Goal: Task Accomplishment & Management: Complete application form

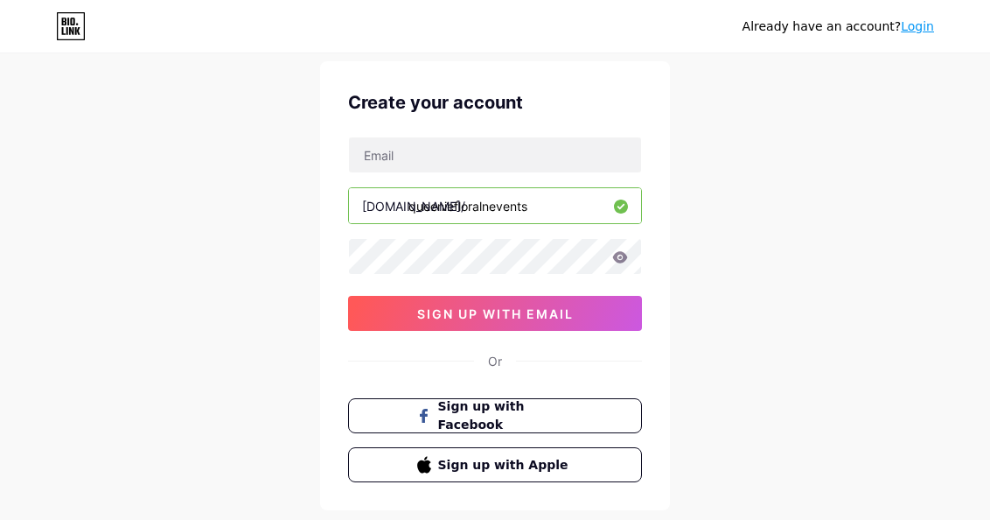
scroll to position [13, 0]
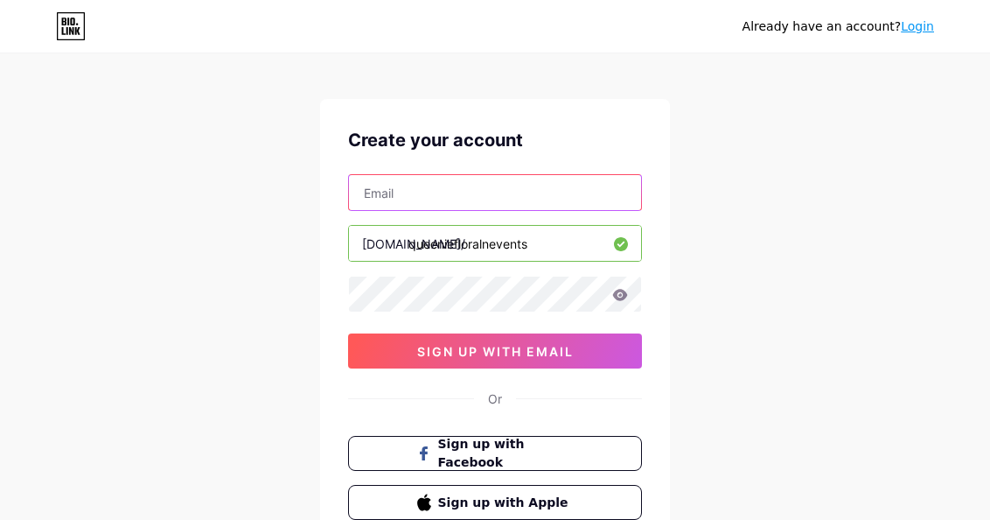
click at [528, 199] on input "text" at bounding box center [495, 192] width 292 height 35
type input "q"
type input "[EMAIL_ADDRESS][DOMAIN_NAME]"
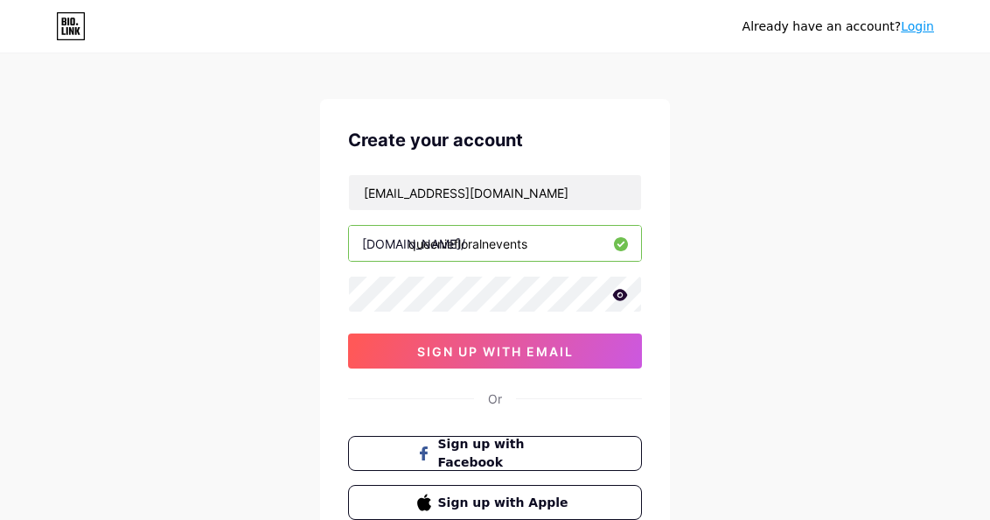
click at [622, 291] on icon at bounding box center [620, 294] width 15 height 11
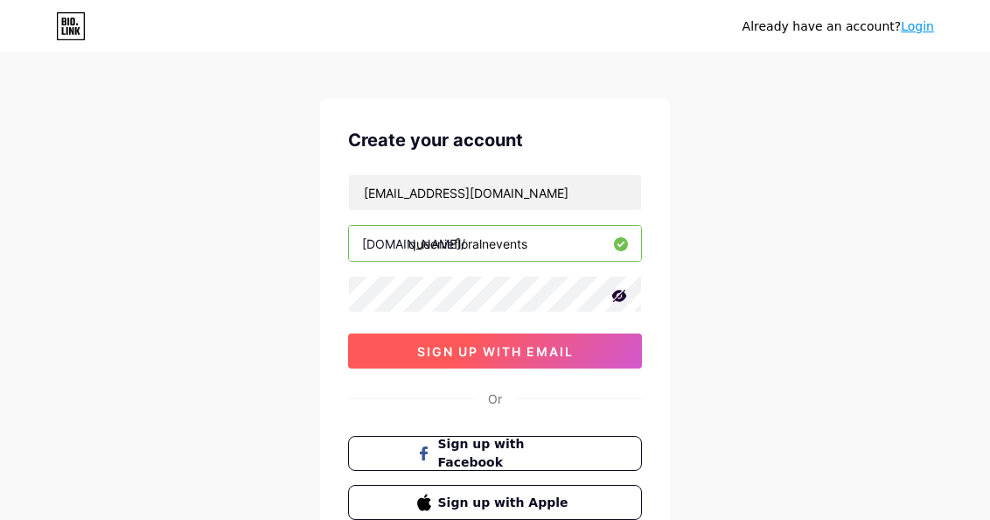
click at [519, 353] on span "sign up with email" at bounding box center [495, 351] width 157 height 15
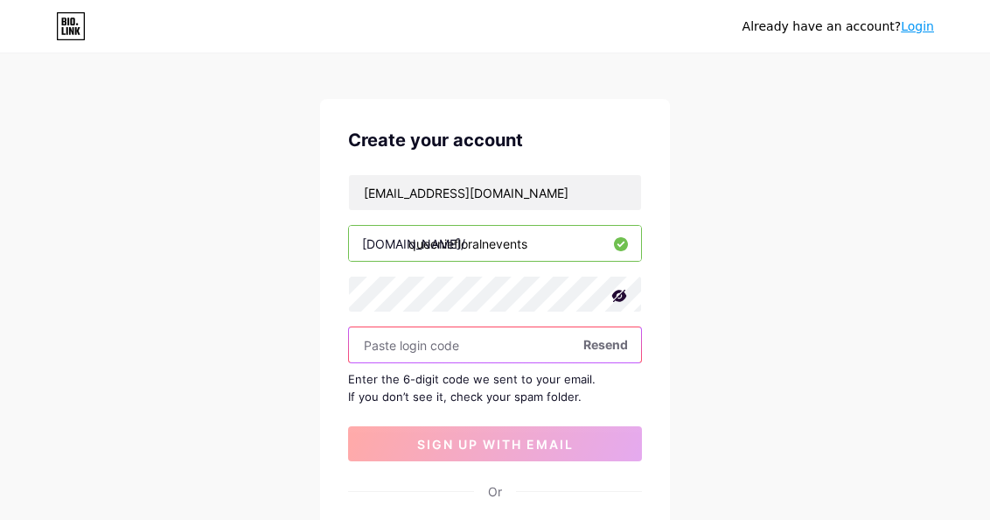
paste input "470334"
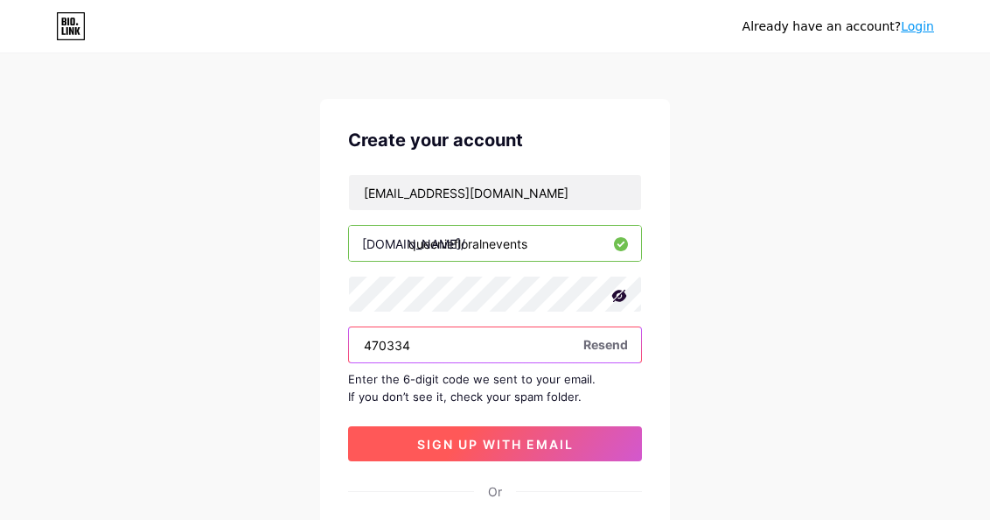
type input "470334"
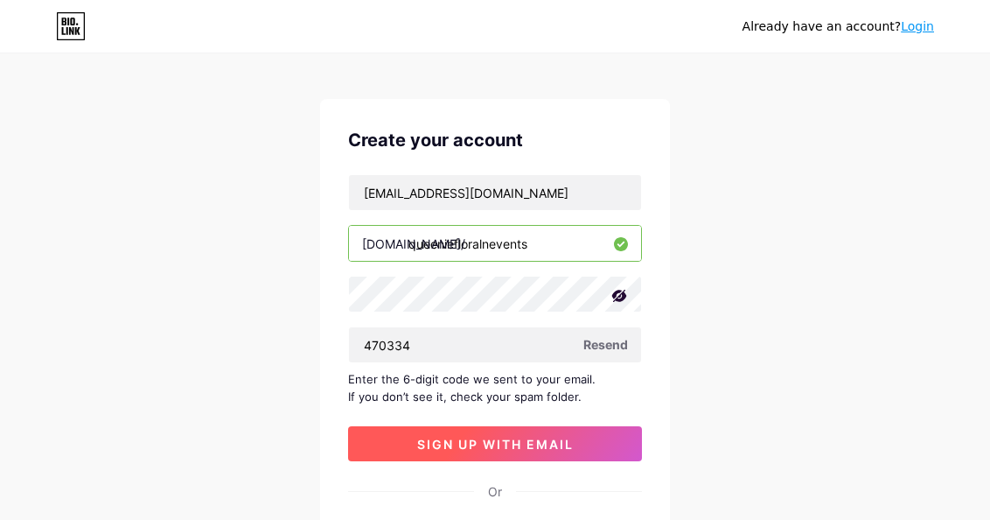
click at [511, 431] on button "sign up with email" at bounding box center [495, 443] width 294 height 35
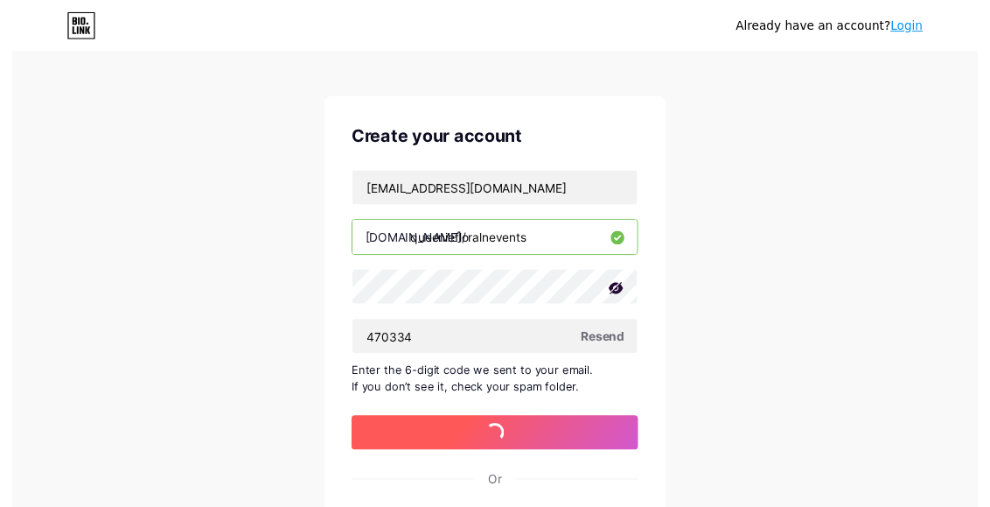
scroll to position [0, 0]
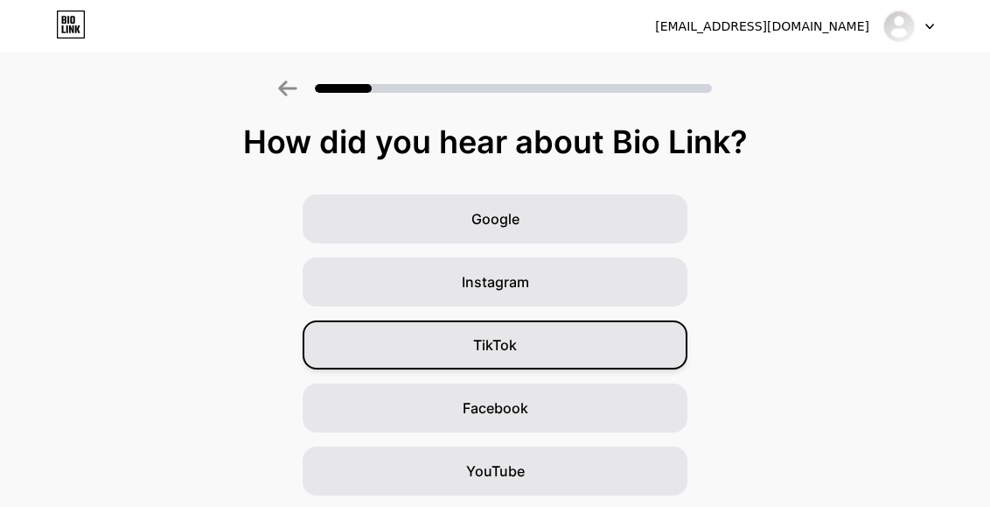
scroll to position [248, 0]
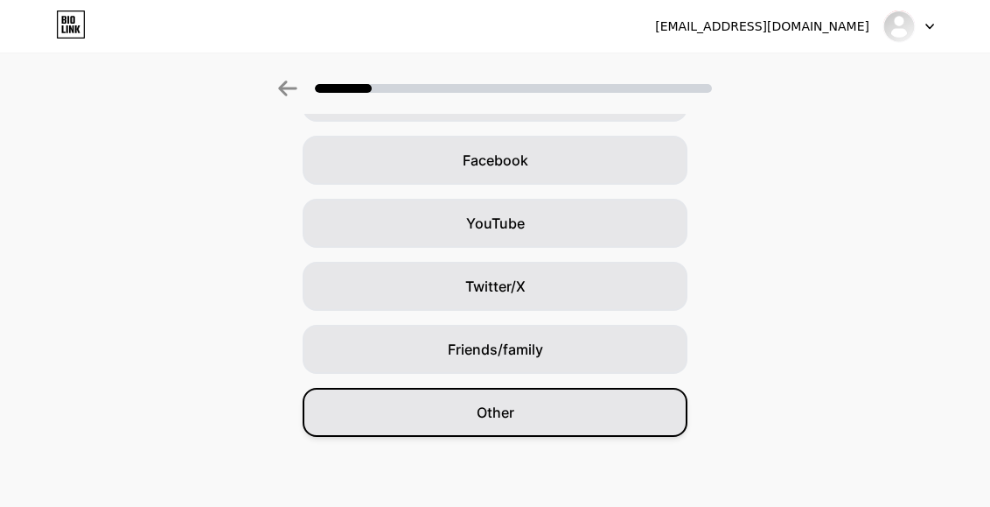
click at [536, 422] on div "Other" at bounding box center [495, 412] width 385 height 49
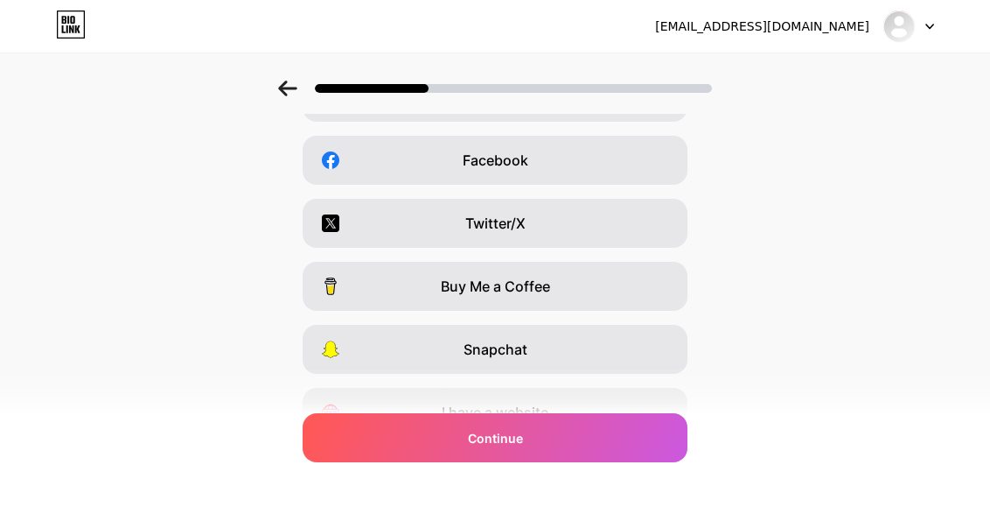
scroll to position [0, 0]
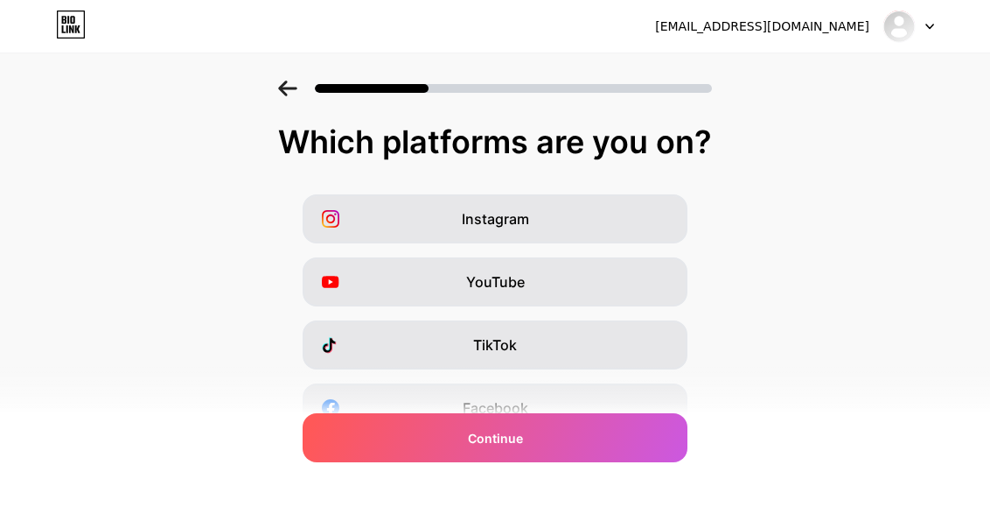
click at [538, 353] on div "TikTok" at bounding box center [495, 344] width 385 height 49
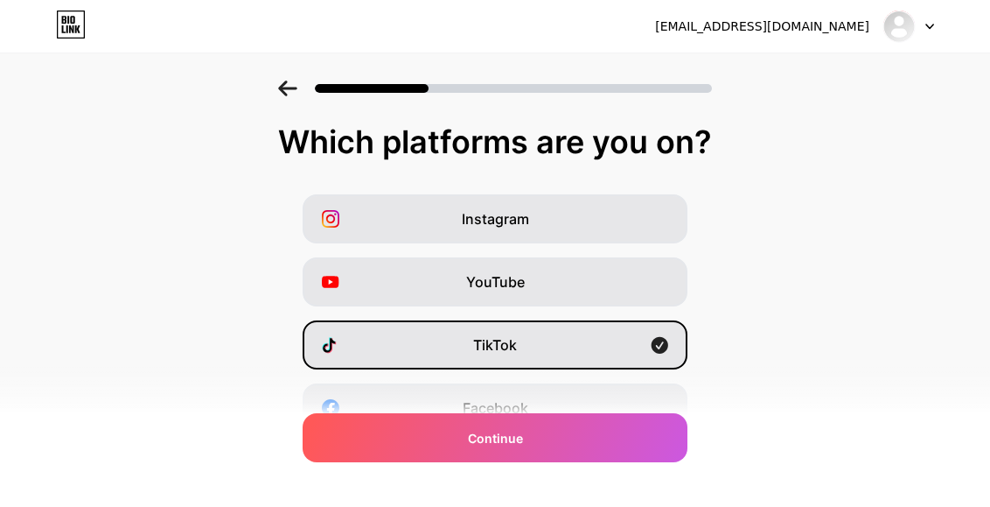
click at [779, 266] on div "Instagram YouTube TikTok Facebook Twitter/X Buy Me a Coffee Snapchat I have a w…" at bounding box center [495, 439] width 973 height 490
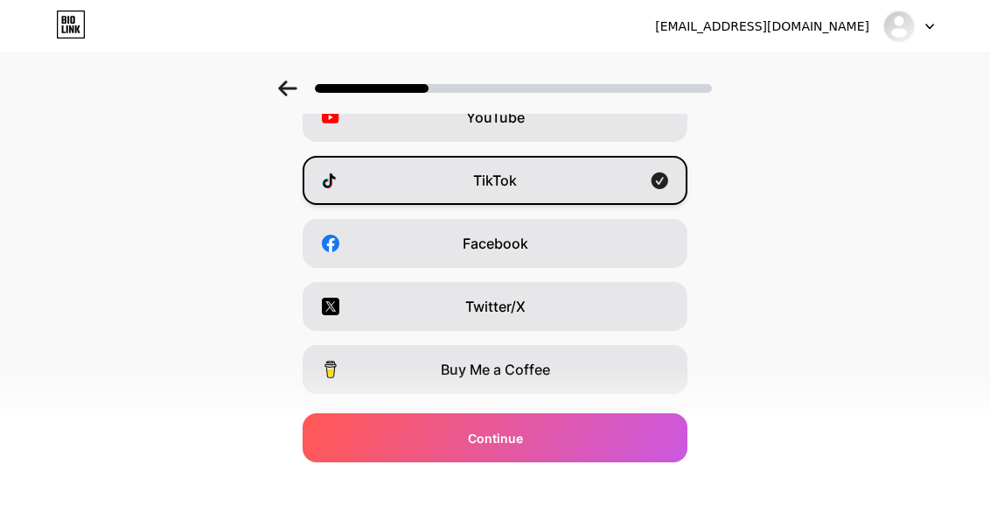
scroll to position [159, 0]
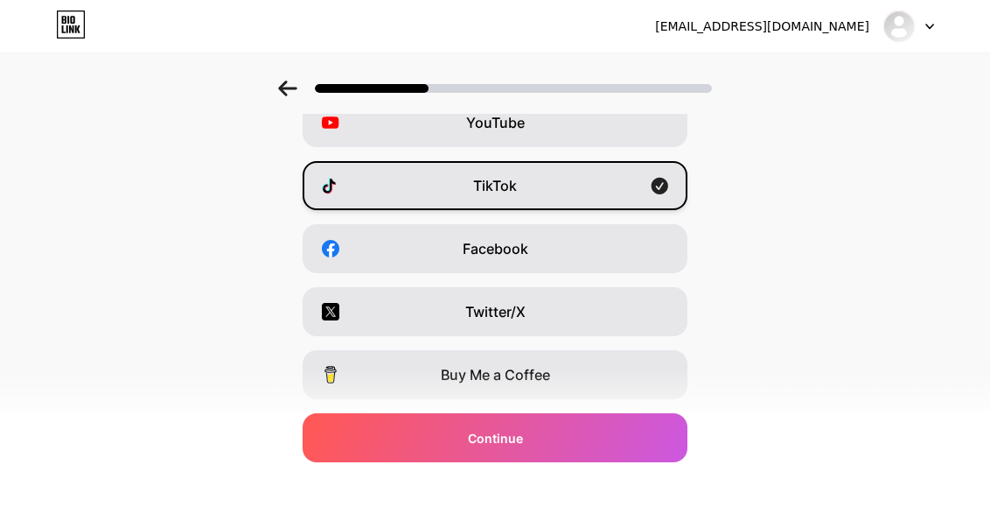
click at [667, 180] on icon at bounding box center [660, 186] width 17 height 17
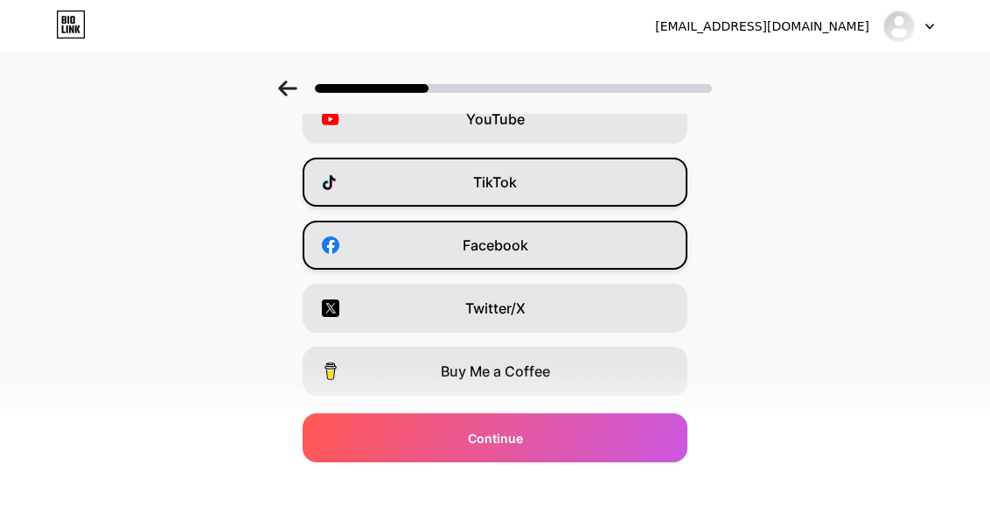
click at [628, 237] on div "Facebook" at bounding box center [495, 244] width 385 height 49
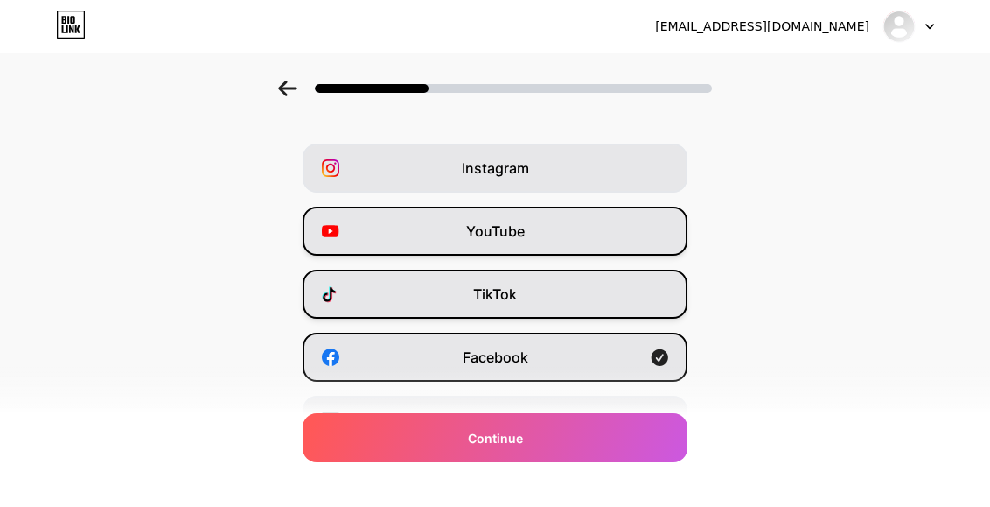
scroll to position [47, 0]
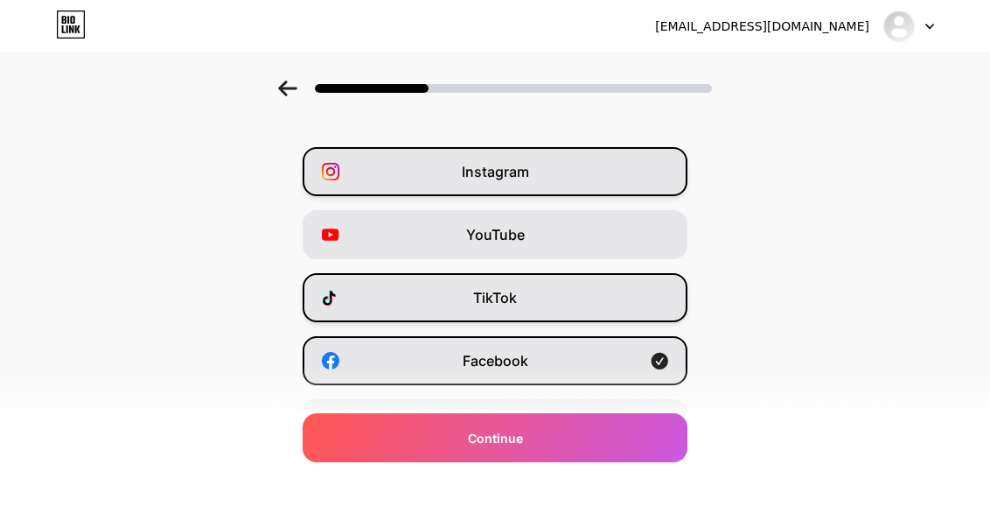
click at [618, 175] on div "Instagram" at bounding box center [495, 171] width 385 height 49
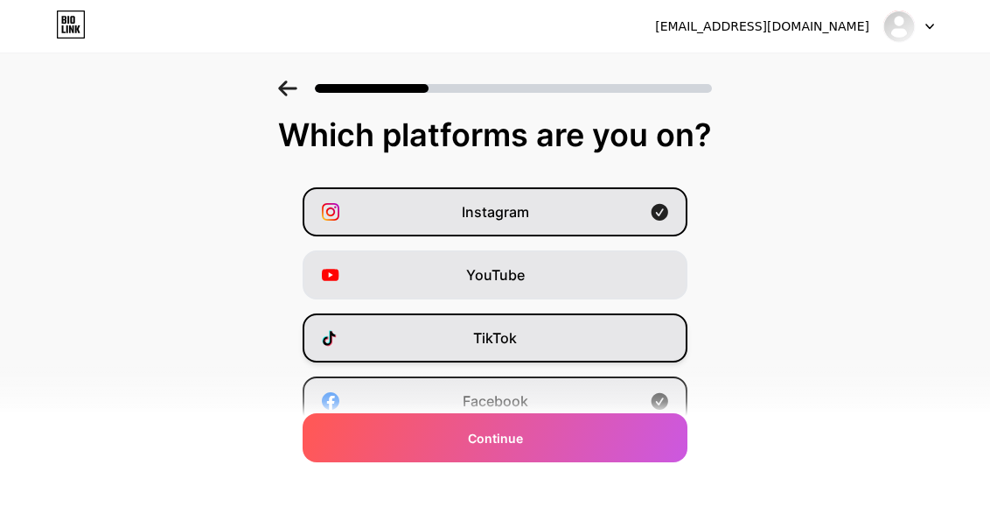
scroll to position [0, 0]
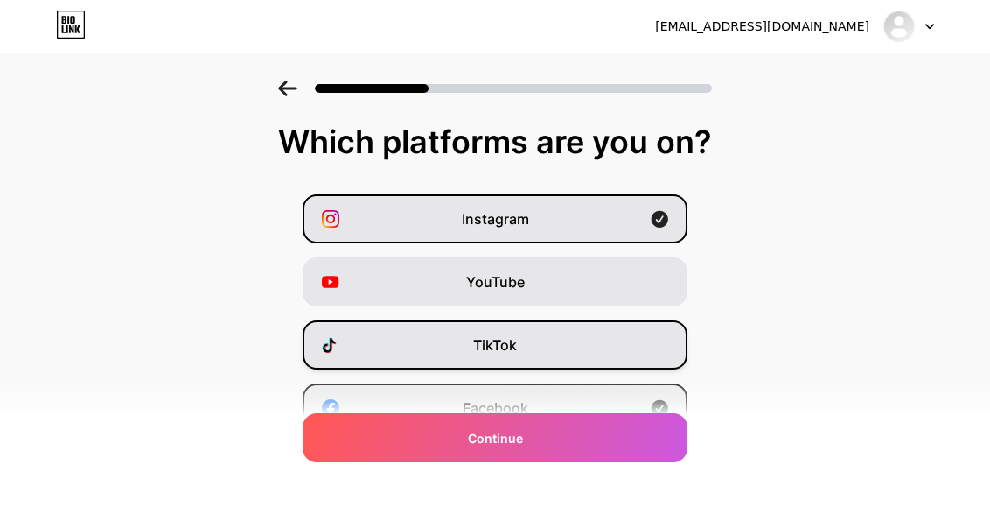
click at [583, 338] on div "TikTok" at bounding box center [495, 344] width 385 height 49
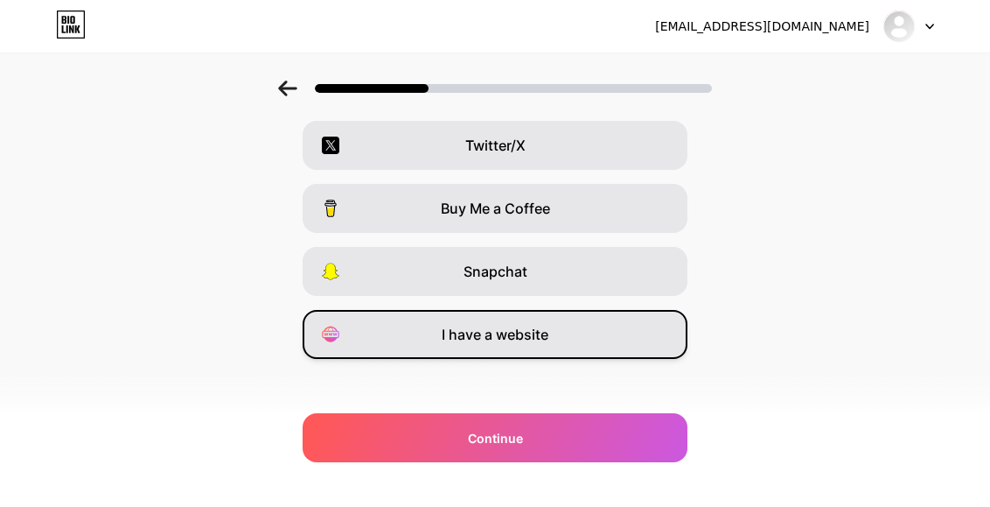
scroll to position [335, 0]
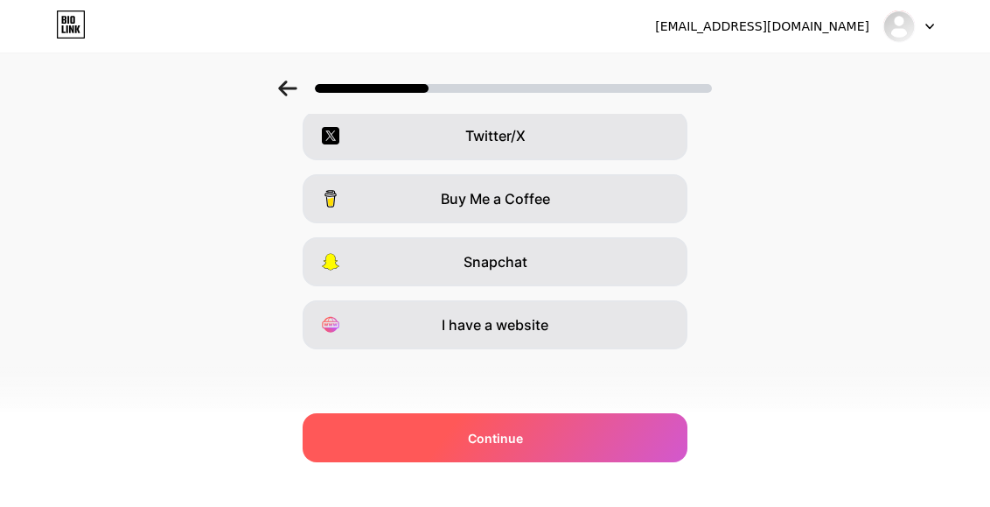
click at [569, 430] on div "Continue" at bounding box center [495, 437] width 385 height 49
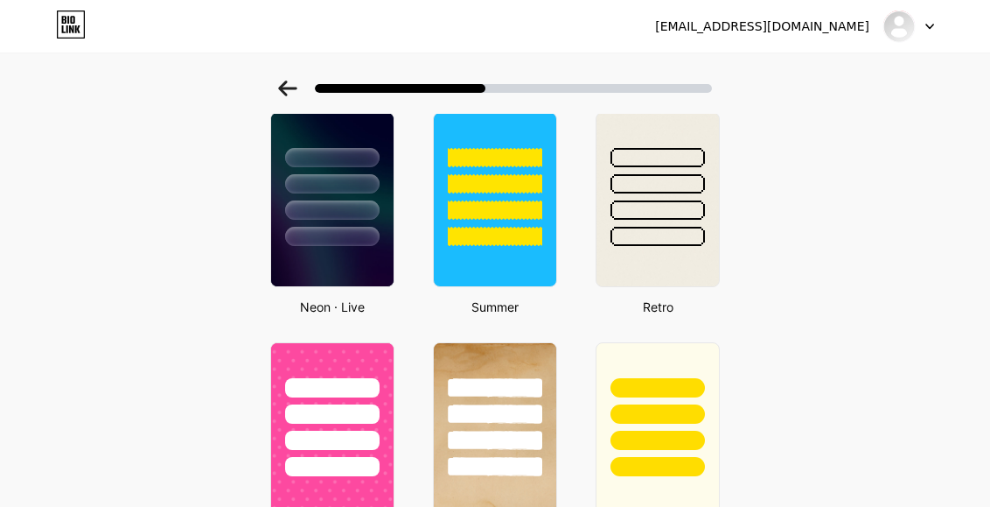
scroll to position [446, 0]
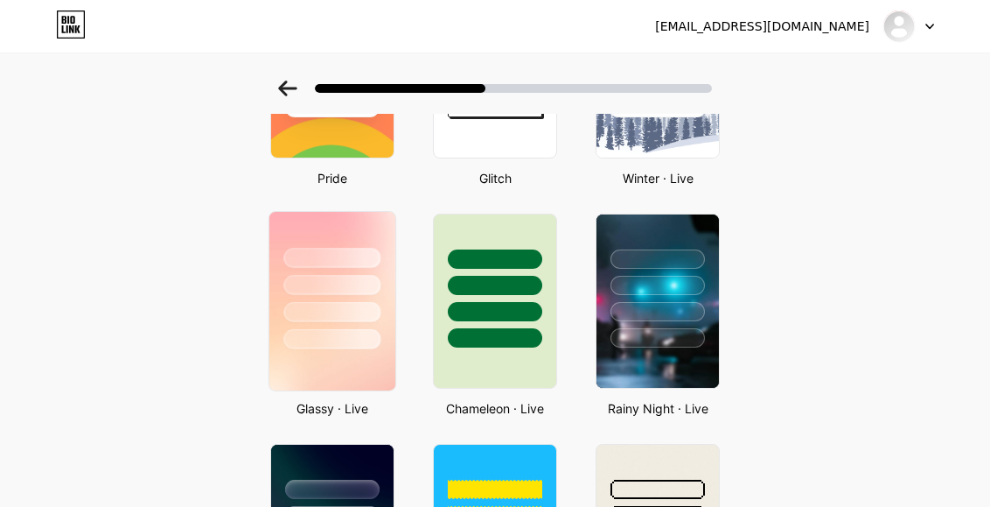
click at [370, 227] on div at bounding box center [332, 280] width 126 height 137
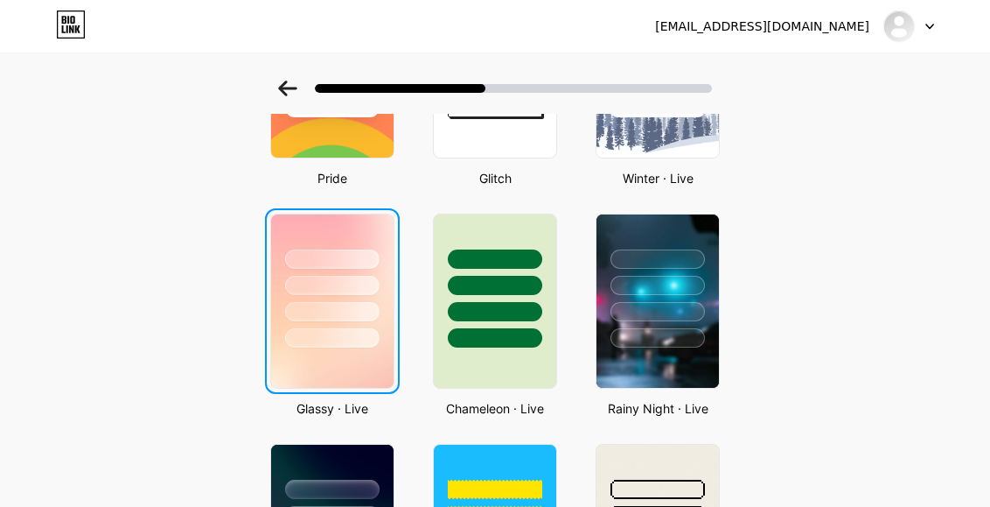
scroll to position [0, 0]
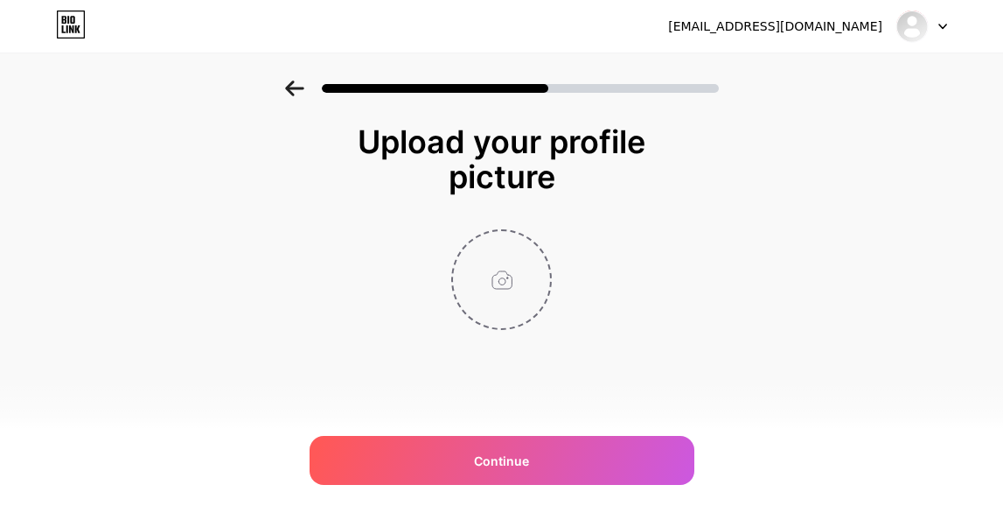
click at [507, 282] on input "file" at bounding box center [501, 279] width 97 height 97
click at [479, 263] on input "file" at bounding box center [501, 279] width 97 height 97
type input "C:\fakepath\z7073089433493_7b98c35ea7cf977204419d4e96ea4051.jpg"
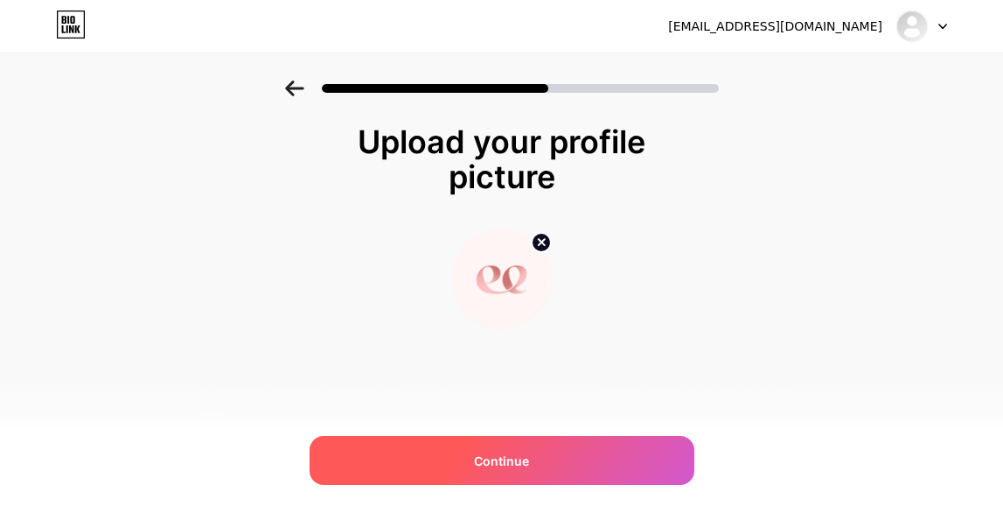
click at [614, 456] on div "Continue" at bounding box center [502, 460] width 385 height 49
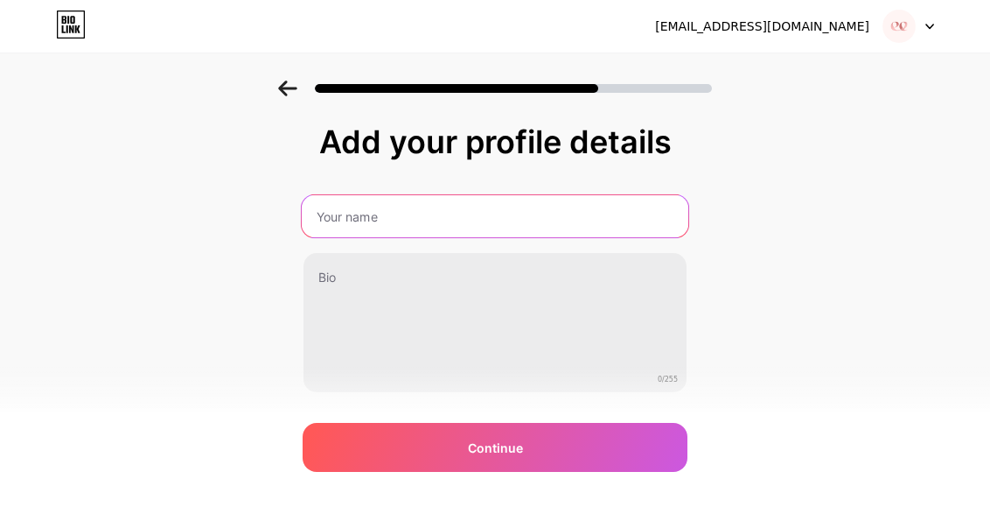
click at [464, 208] on input "text" at bounding box center [495, 216] width 387 height 42
click at [464, 218] on input "text" at bounding box center [495, 216] width 387 height 42
click at [369, 219] on input "Queenie Floral and Events" at bounding box center [495, 216] width 387 height 42
click at [590, 206] on input "Queenie Floral and Events" at bounding box center [495, 216] width 387 height 42
click at [379, 222] on input "Queenie Floral and Events" at bounding box center [495, 216] width 387 height 42
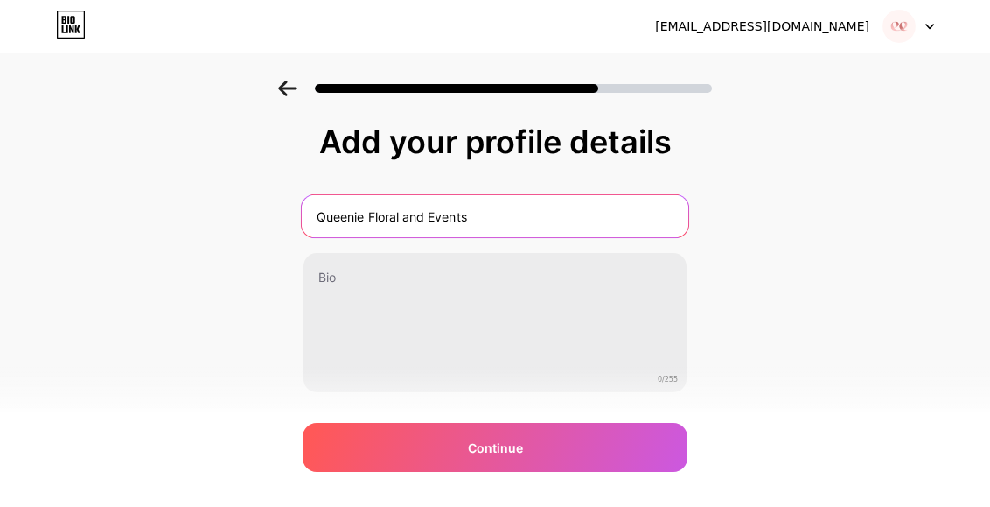
click at [374, 214] on input "Queenie Floral and Events" at bounding box center [495, 216] width 387 height 42
type input "Queenie.Floral and Events"
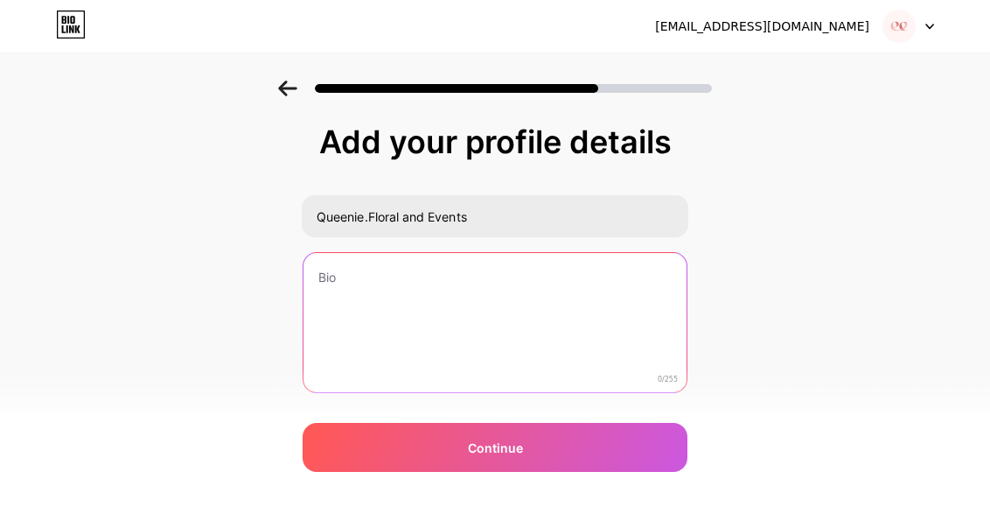
click at [554, 329] on textarea at bounding box center [495, 323] width 383 height 141
click at [404, 273] on textarea at bounding box center [495, 323] width 387 height 143
paste textarea "Turning every moment into a floral masterpiece"
paste textarea "✨"
click at [642, 278] on textarea "Turning every moment into a floral masterpiece ✨" at bounding box center [495, 323] width 387 height 143
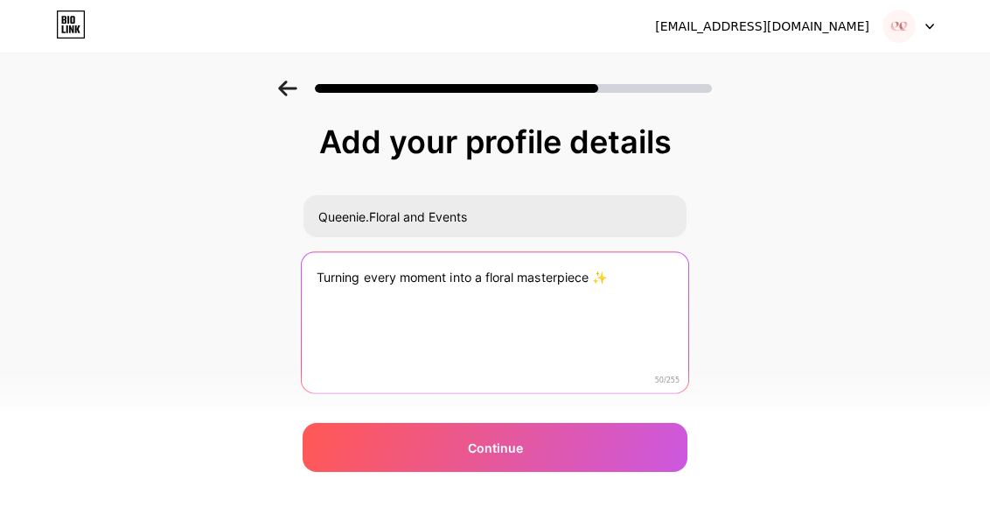
drag, startPoint x: 328, startPoint y: 277, endPoint x: 622, endPoint y: 269, distance: 294.0
click at [622, 269] on textarea "Turning every moment into a floral masterpiece ✨" at bounding box center [495, 323] width 387 height 143
click at [639, 281] on textarea "Turning every moment into a floral masterpiece ✨" at bounding box center [495, 323] width 387 height 143
paste textarea "[PERSON_NAME] tỏa yêu [PERSON_NAME] [PERSON_NAME] [PERSON_NAME]."
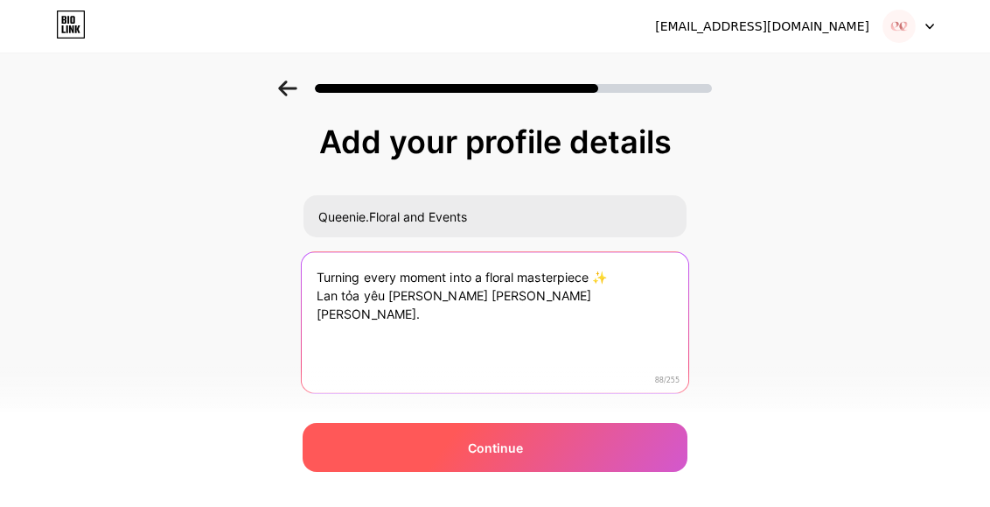
type textarea "Turning every moment into a floral masterpiece ✨ Lan tỏa yêu [PERSON_NAME] [PER…"
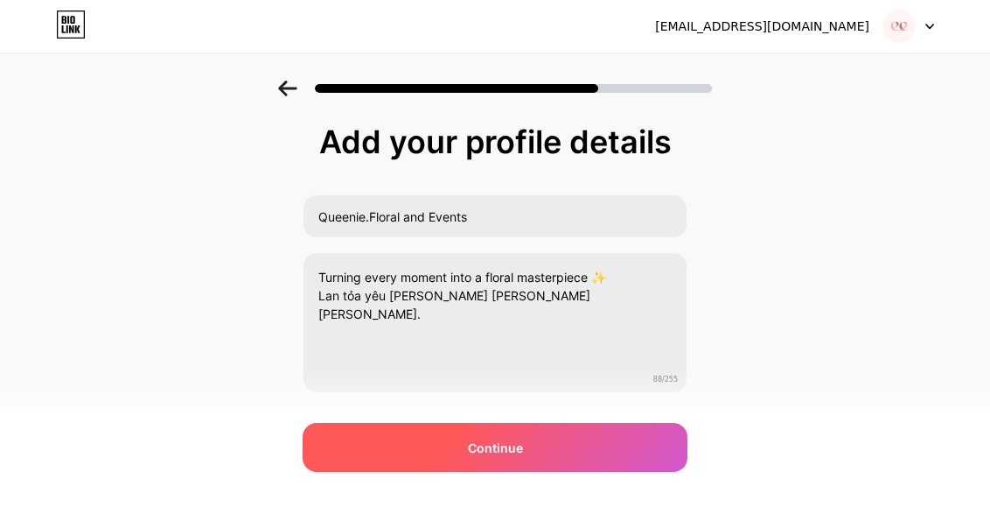
click at [474, 462] on div "Continue" at bounding box center [495, 447] width 385 height 49
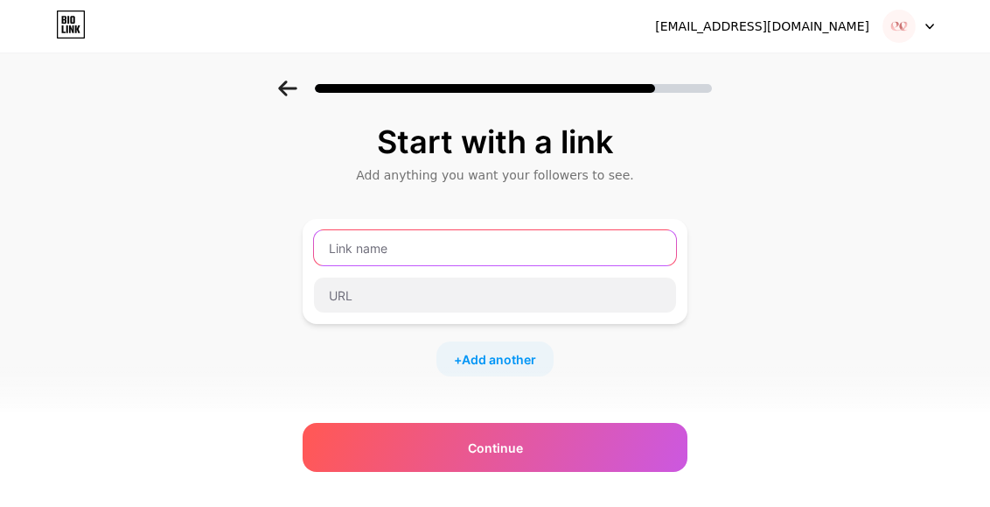
click at [426, 252] on input "text" at bounding box center [495, 247] width 362 height 35
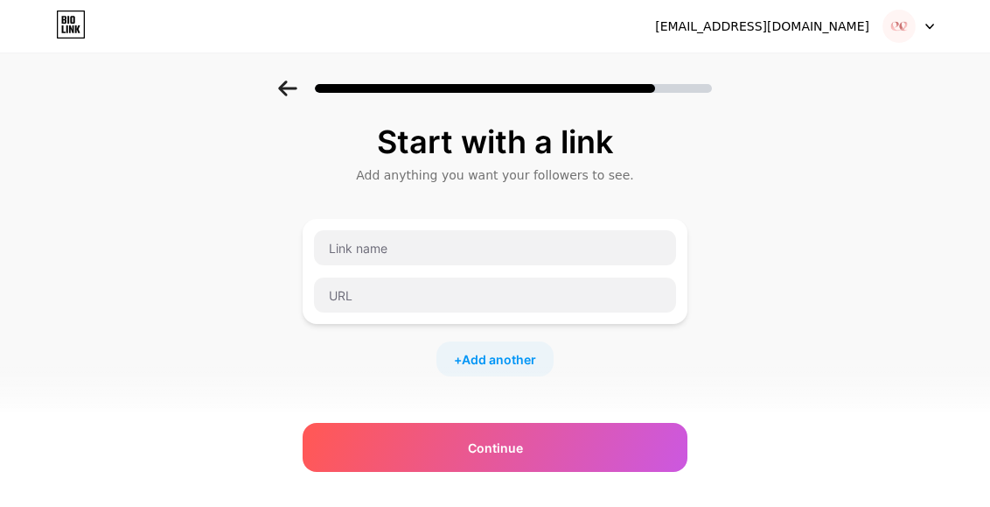
click at [766, 279] on div "Start with a link Add anything you want your followers to see. + Add another So…" at bounding box center [495, 387] width 990 height 615
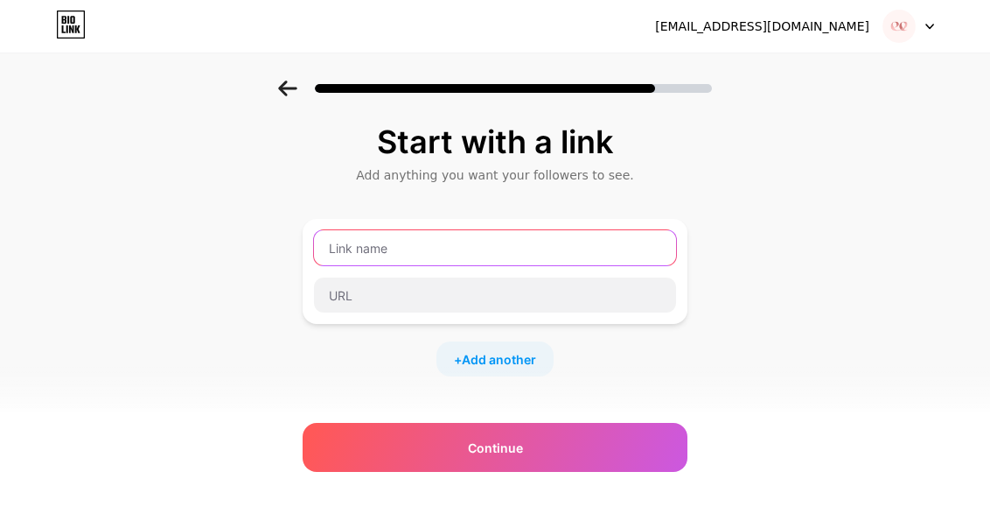
click at [500, 252] on input "text" at bounding box center [495, 247] width 362 height 35
type input "Facebook"
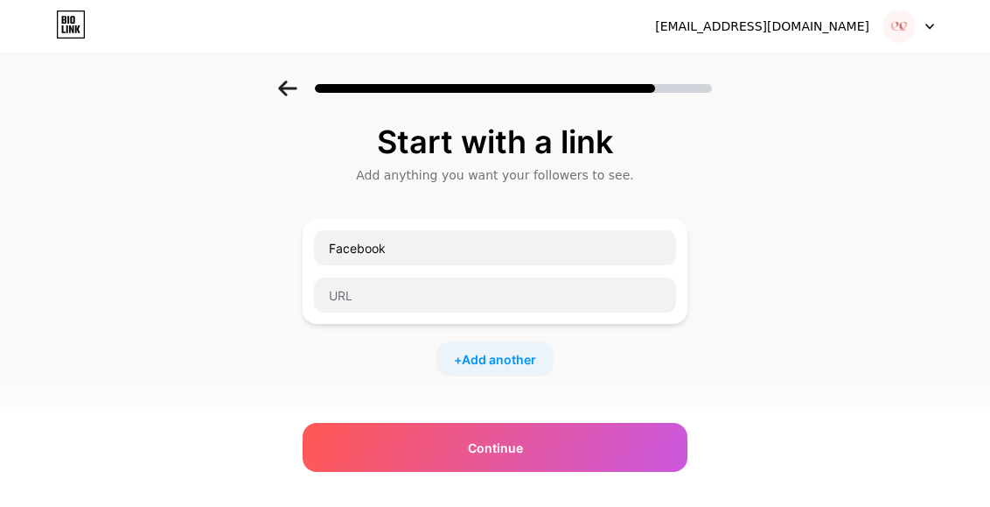
click at [471, 337] on div "Facebook + Add another" at bounding box center [495, 297] width 385 height 157
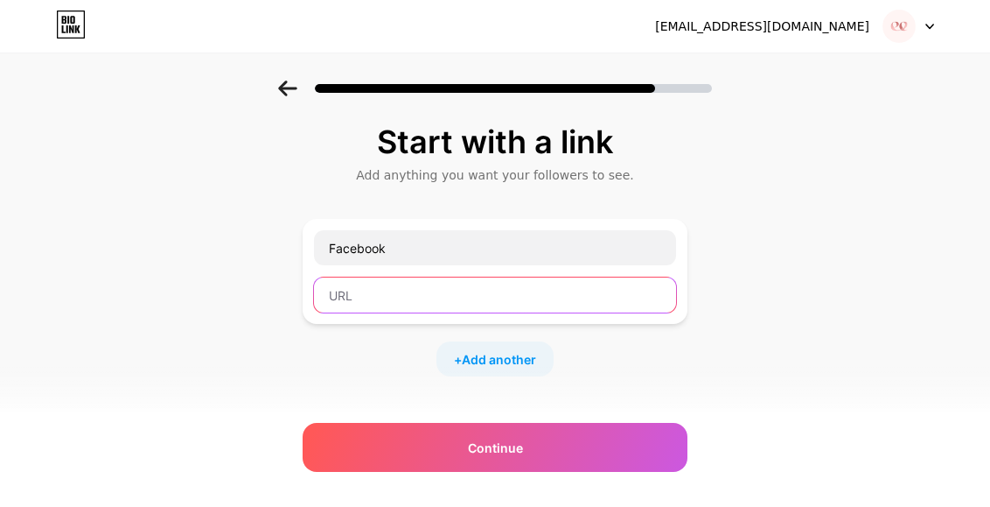
click at [478, 300] on input "text" at bounding box center [495, 294] width 362 height 35
click at [432, 295] on input "text" at bounding box center [495, 294] width 362 height 35
paste input "[URL][DOMAIN_NAME]"
drag, startPoint x: 541, startPoint y: 290, endPoint x: 248, endPoint y: 283, distance: 293.2
click at [248, 283] on div "Start with a link Add anything you want your followers to see. Facebook [URL][D…" at bounding box center [495, 387] width 990 height 615
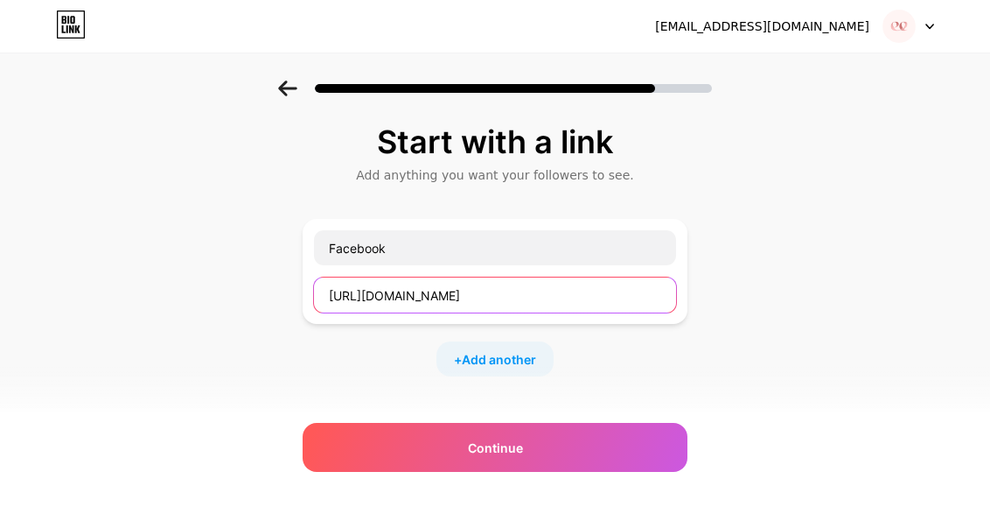
paste input "queenie.floralandevents/"
drag, startPoint x: 375, startPoint y: 293, endPoint x: 314, endPoint y: 290, distance: 61.3
click at [314, 290] on div "Facebook [URL][DOMAIN_NAME][DOMAIN_NAME]" at bounding box center [495, 271] width 385 height 105
click at [623, 283] on input "[DOMAIN_NAME][URL][DOMAIN_NAME]" at bounding box center [495, 294] width 362 height 35
click at [624, 290] on input "[DOMAIN_NAME][URL][DOMAIN_NAME]" at bounding box center [495, 294] width 362 height 35
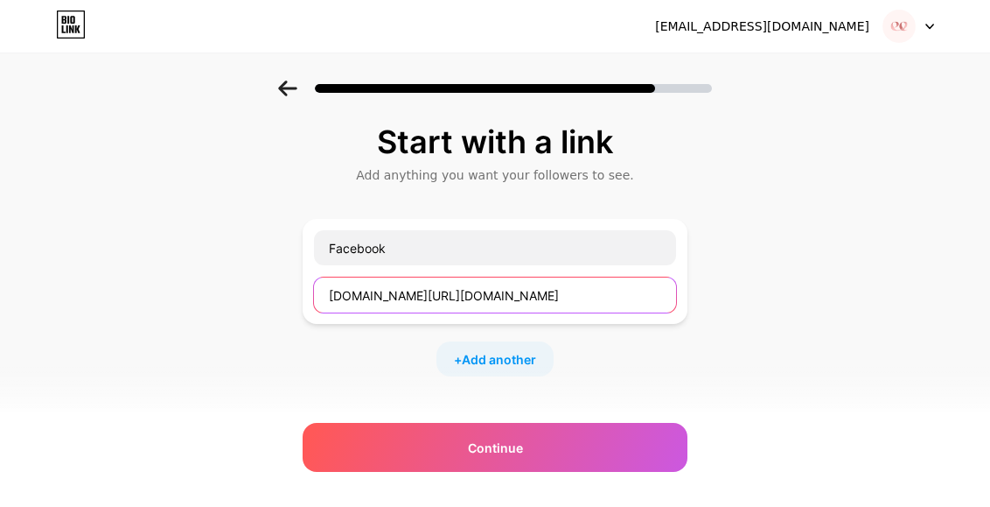
type input "[DOMAIN_NAME][URL][DOMAIN_NAME]"
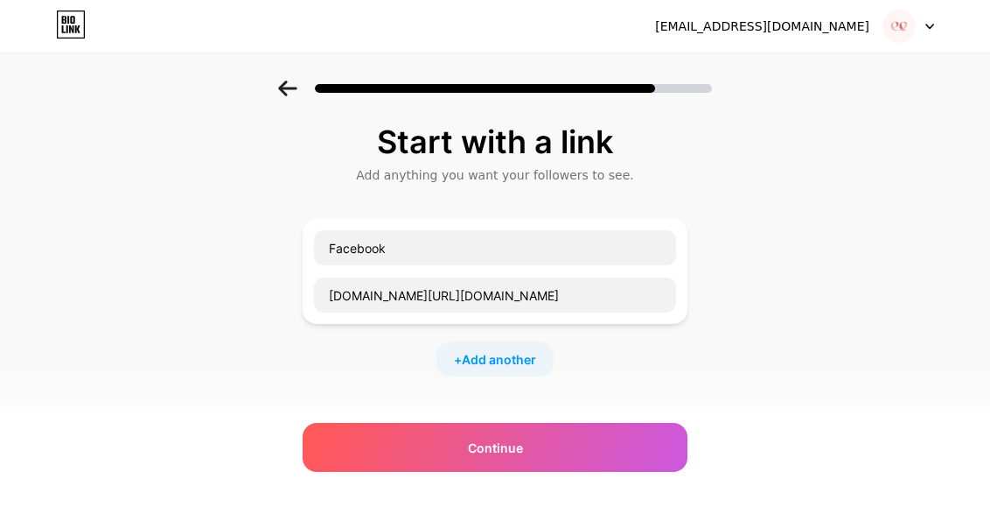
click at [816, 381] on div "Start with a link Add anything you want your followers to see. Facebook [DOMAIN…" at bounding box center [495, 387] width 990 height 615
click at [499, 352] on span "Add another" at bounding box center [499, 359] width 74 height 18
click at [437, 365] on input "text" at bounding box center [495, 370] width 362 height 35
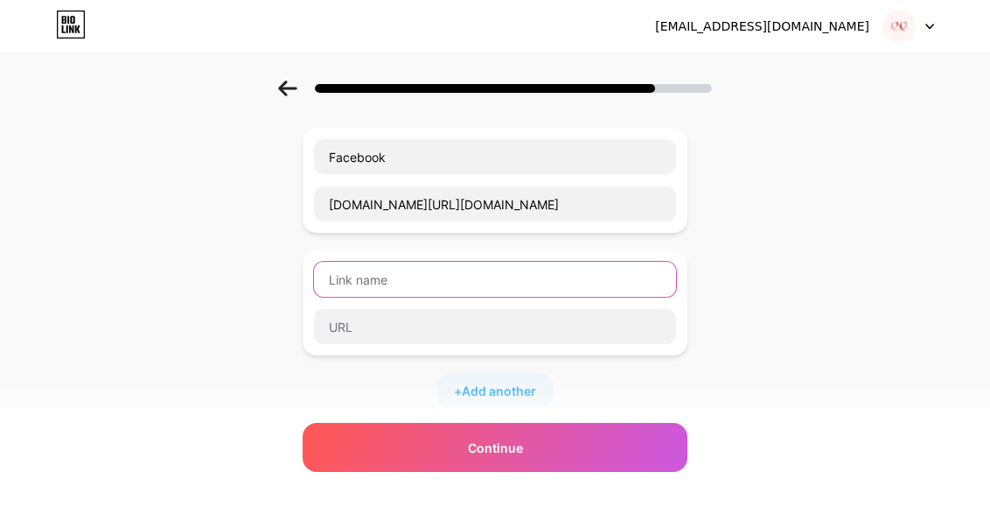
scroll to position [93, 0]
click at [515, 270] on input "text" at bounding box center [495, 277] width 362 height 35
click at [517, 278] on input "text" at bounding box center [495, 277] width 362 height 35
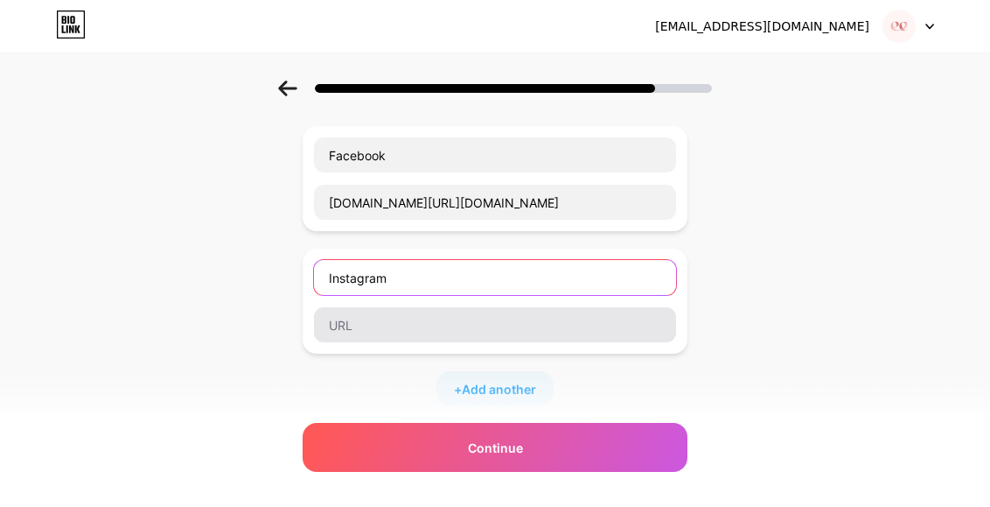
type input "Instagram"
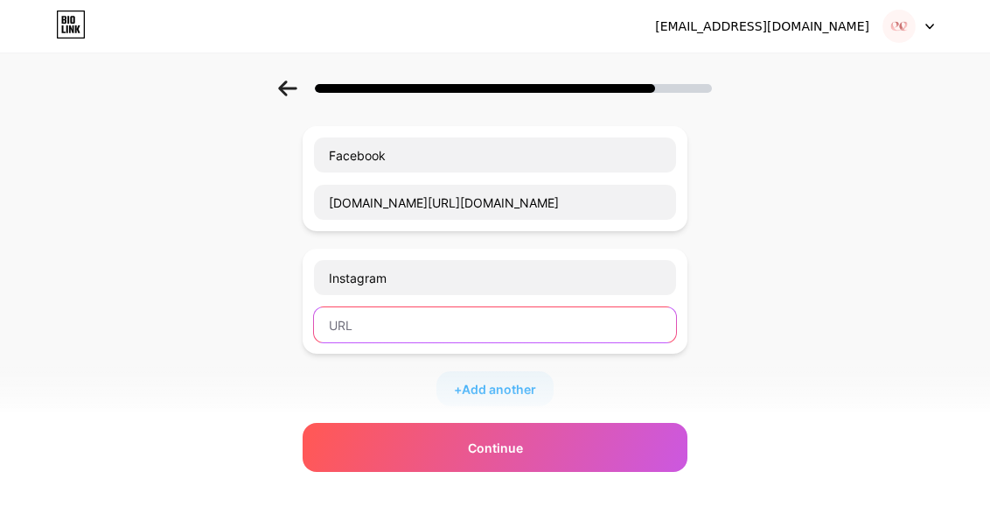
click at [483, 336] on input "text" at bounding box center [495, 324] width 362 height 35
paste input "[URL][DOMAIN_NAME][DOMAIN_NAME]"
drag, startPoint x: 375, startPoint y: 323, endPoint x: 315, endPoint y: 320, distance: 60.4
click at [315, 320] on div "Instagram [URL][DOMAIN_NAME][DOMAIN_NAME]" at bounding box center [495, 300] width 385 height 105
click at [339, 323] on input "/[DOMAIN_NAME][URL][DOMAIN_NAME]" at bounding box center [495, 324] width 362 height 35
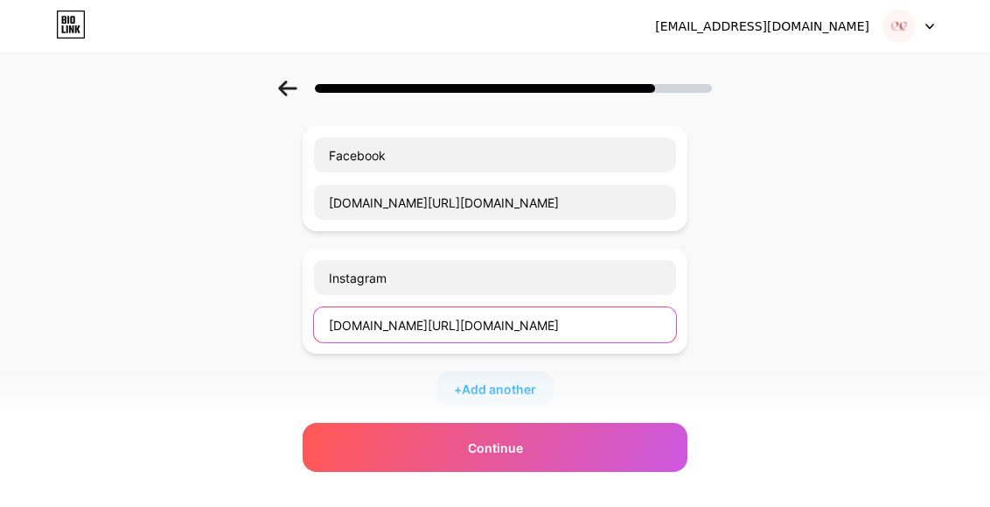
click at [613, 328] on input "[DOMAIN_NAME][URL][DOMAIN_NAME]" at bounding box center [495, 324] width 362 height 35
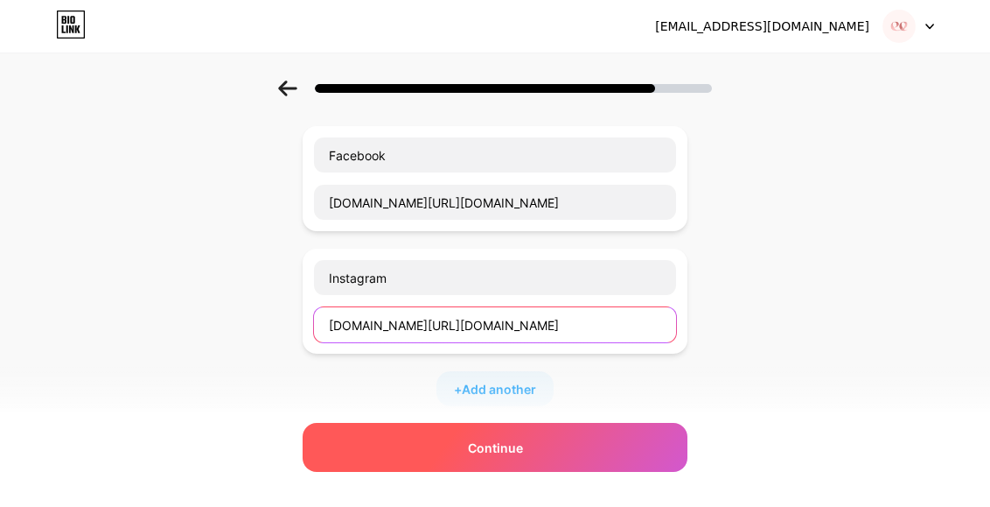
type input "[DOMAIN_NAME][URL][DOMAIN_NAME]"
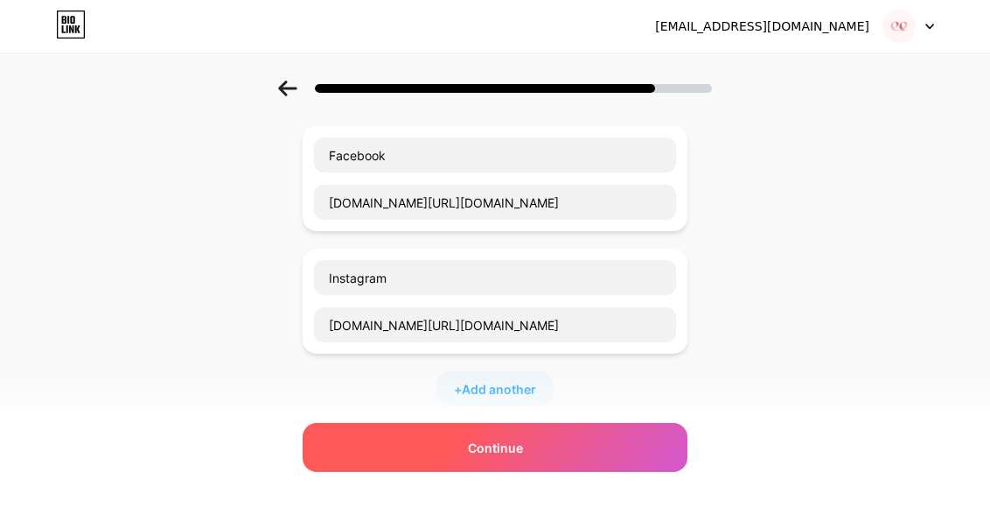
click at [523, 440] on span "Continue" at bounding box center [495, 447] width 55 height 18
click at [516, 452] on span "Continue" at bounding box center [495, 447] width 55 height 18
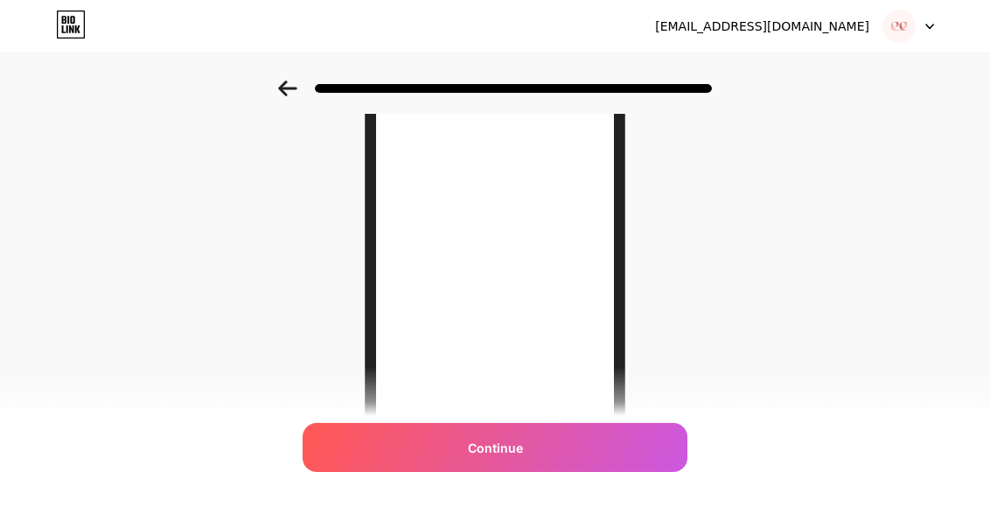
scroll to position [112, 0]
click at [287, 95] on icon at bounding box center [287, 88] width 19 height 16
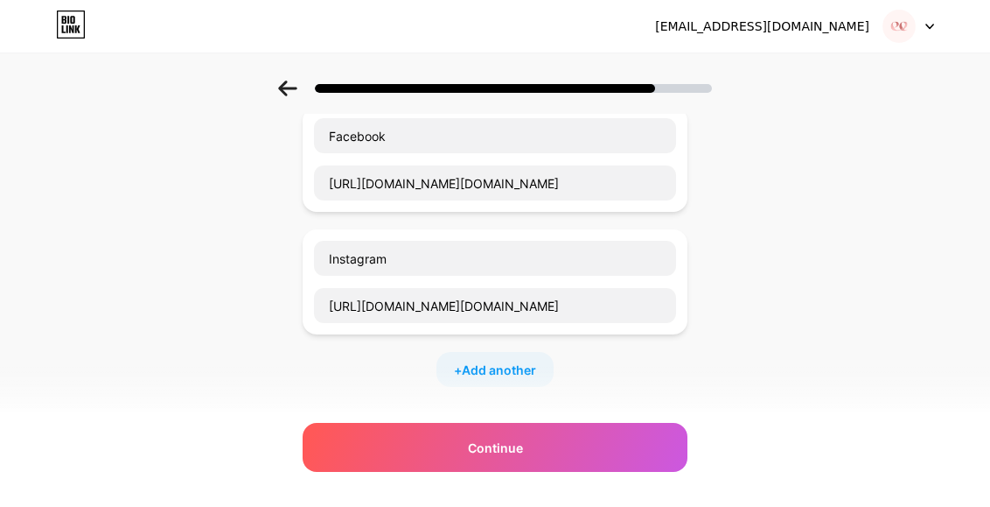
scroll to position [0, 0]
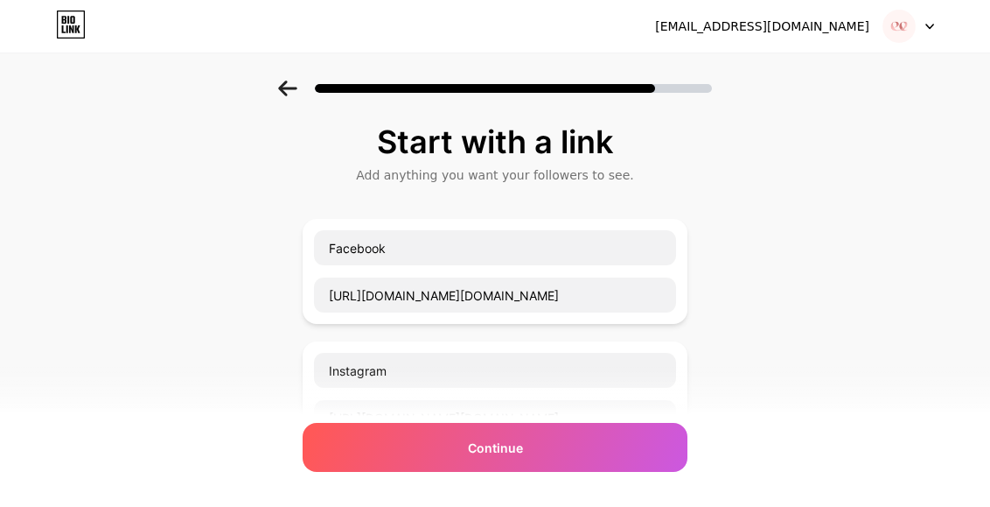
click at [287, 93] on icon at bounding box center [287, 88] width 19 height 16
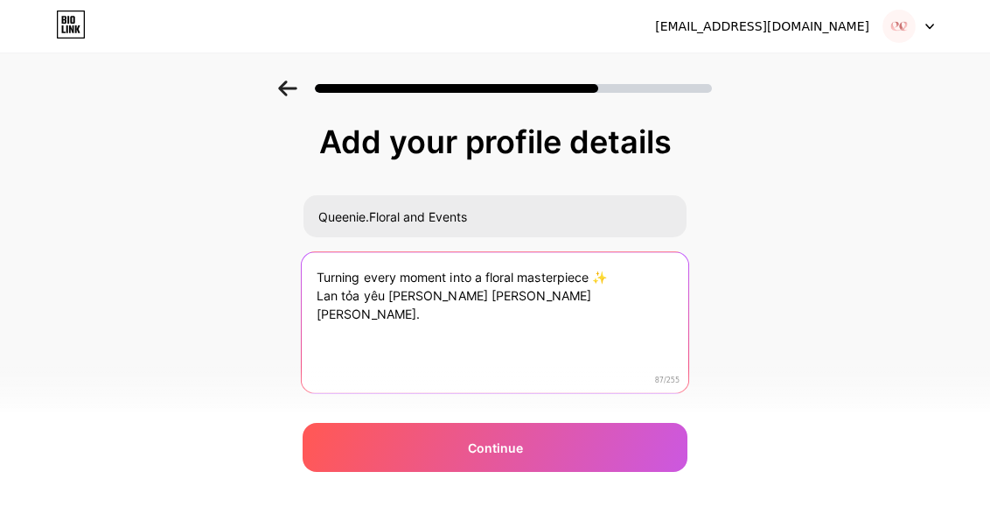
click at [434, 286] on textarea "Turning every moment into a floral masterpiece ✨ Lan tỏa yêu [PERSON_NAME] [PER…" at bounding box center [495, 323] width 387 height 143
drag, startPoint x: 579, startPoint y: 297, endPoint x: 303, endPoint y: 296, distance: 276.4
click at [303, 296] on div "Add your profile details [PERSON_NAME].Floral and Events Turning every moment i…" at bounding box center [495, 280] width 990 height 400
click at [629, 279] on textarea "Turning every moment into a floral masterpiece ✨" at bounding box center [495, 323] width 387 height 143
click at [318, 276] on textarea "Turning every moment into a floral masterpiece" at bounding box center [495, 323] width 387 height 143
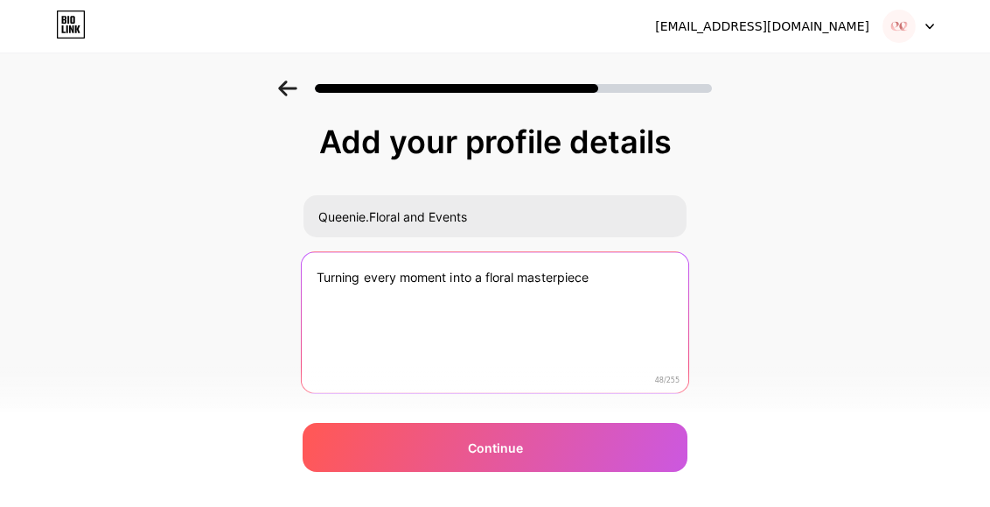
click at [611, 279] on textarea "Turning every moment into a floral masterpiece" at bounding box center [495, 323] width 387 height 143
drag, startPoint x: 633, startPoint y: 274, endPoint x: 298, endPoint y: 280, distance: 335.1
click at [298, 280] on div "Add your profile details [PERSON_NAME].Floral and Events Turning every moment i…" at bounding box center [495, 280] width 990 height 400
paste textarea "✨Turning every moment into a floral masterpiece 📍HCMC, [GEOGRAPHIC_DATA] 🇻🇳"
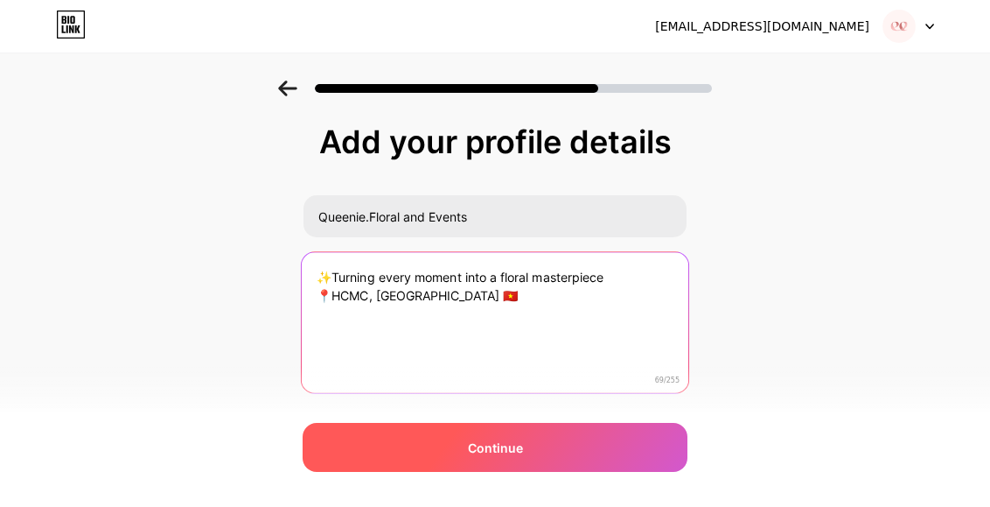
type textarea "✨Turning every moment into a floral masterpiece 📍HCMC, [GEOGRAPHIC_DATA] 🇻🇳"
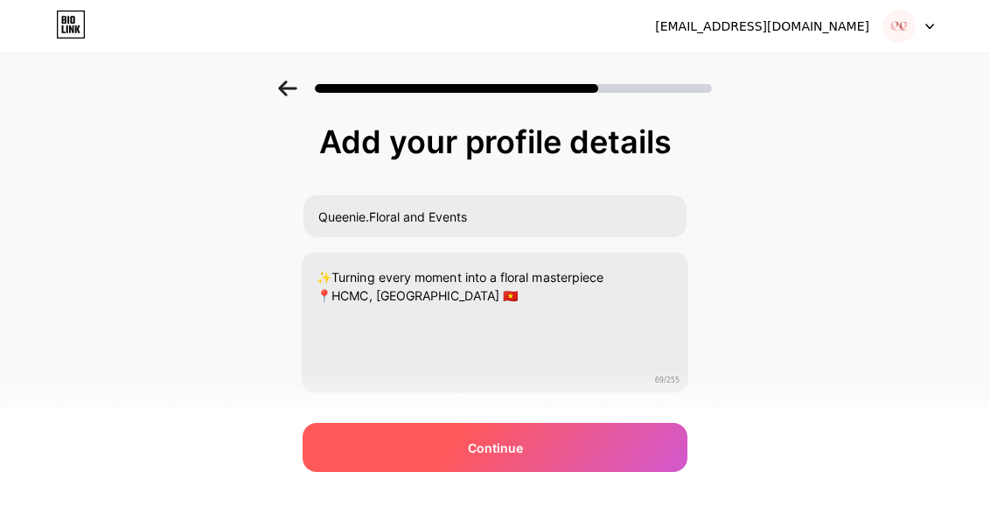
click at [492, 451] on span "Continue" at bounding box center [495, 447] width 55 height 18
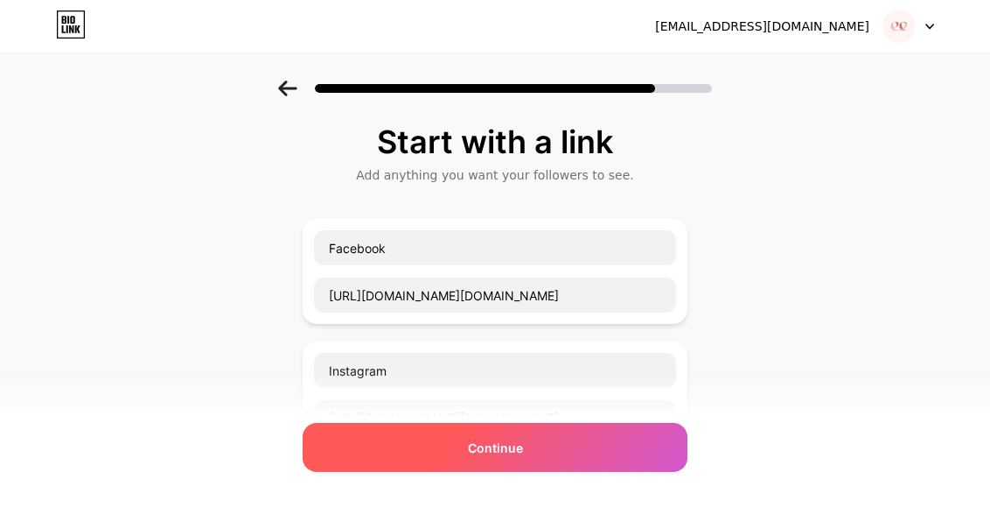
click at [529, 455] on div "Continue" at bounding box center [495, 447] width 385 height 49
click at [523, 440] on span "Continue" at bounding box center [495, 447] width 55 height 18
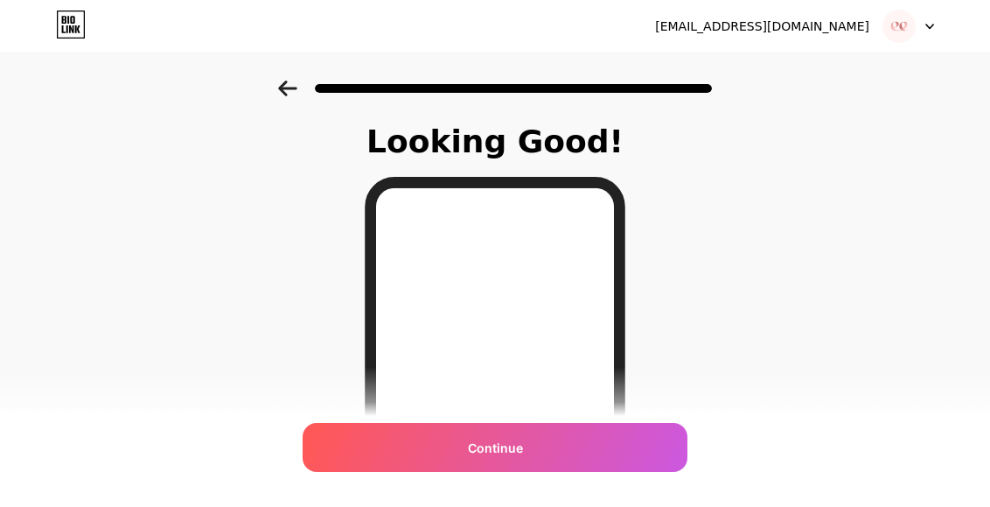
click at [297, 88] on icon at bounding box center [287, 88] width 18 height 16
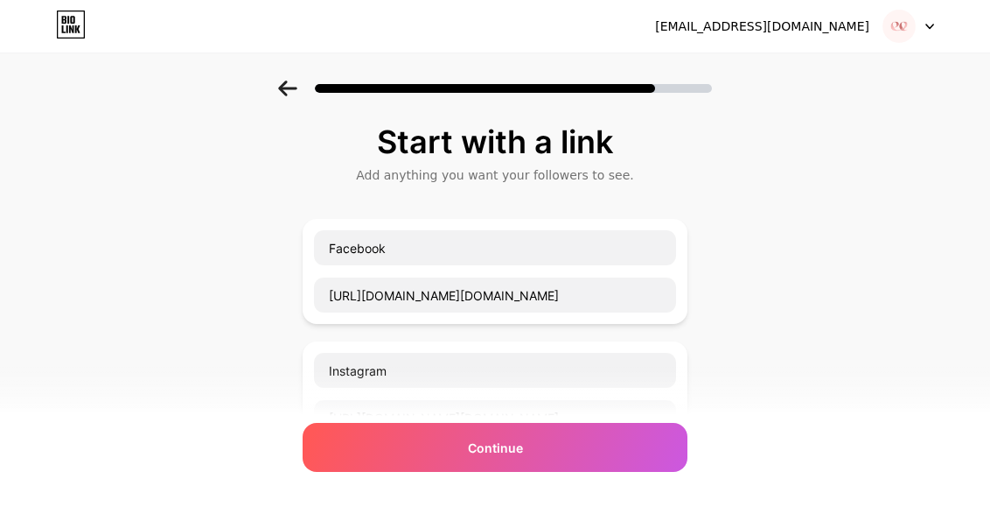
click at [297, 87] on icon at bounding box center [287, 88] width 18 height 16
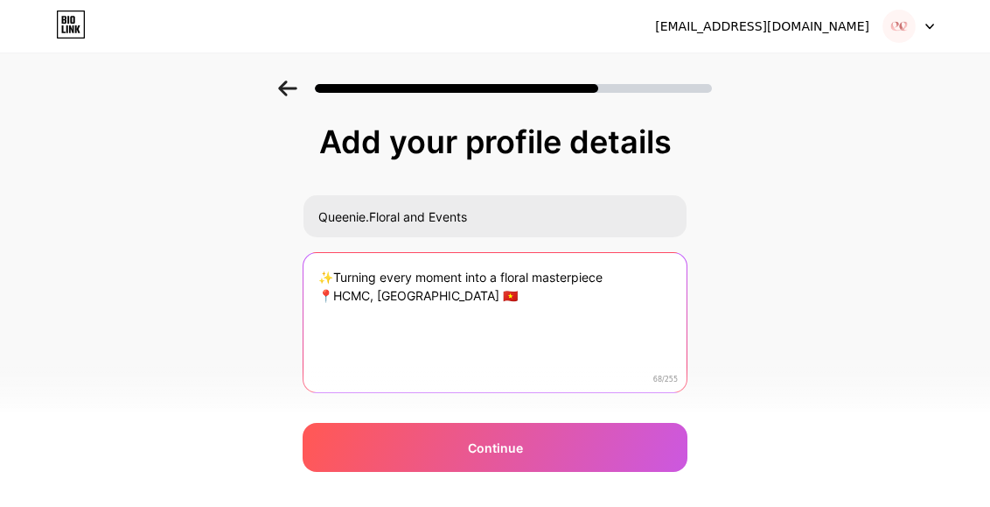
click at [323, 295] on textarea "✨Turning every moment into a floral masterpiece 📍HCMC, [GEOGRAPHIC_DATA] 🇻🇳" at bounding box center [495, 323] width 383 height 141
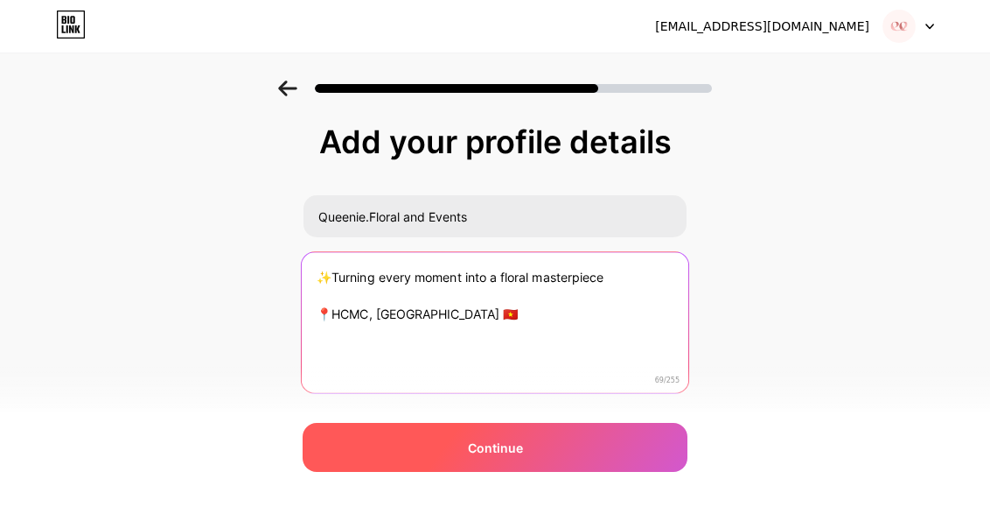
type textarea "✨Turning every moment into a floral masterpiece 📍HCMC, [GEOGRAPHIC_DATA] 🇻🇳"
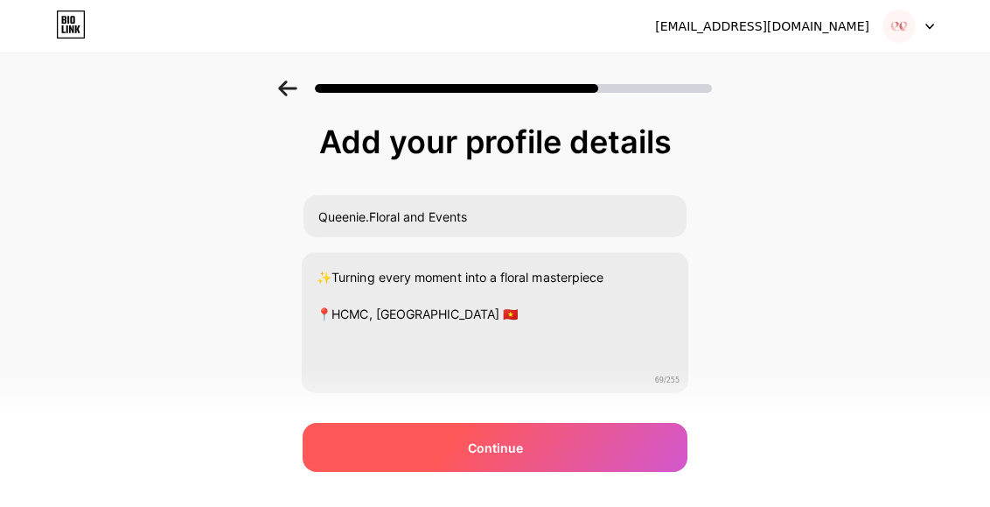
click at [537, 435] on div "Continue" at bounding box center [495, 447] width 385 height 49
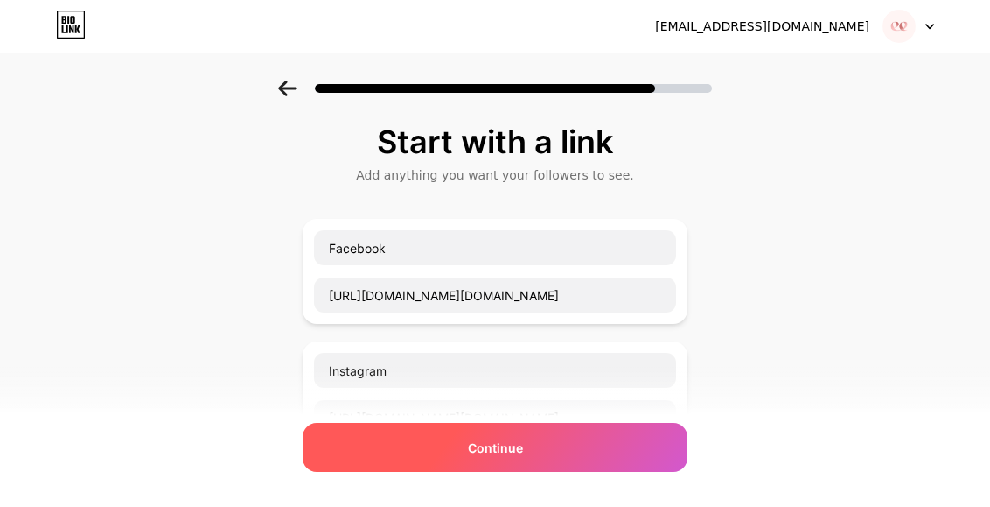
click at [533, 434] on div "Continue" at bounding box center [495, 447] width 385 height 49
click at [531, 455] on div "Continue" at bounding box center [495, 447] width 385 height 49
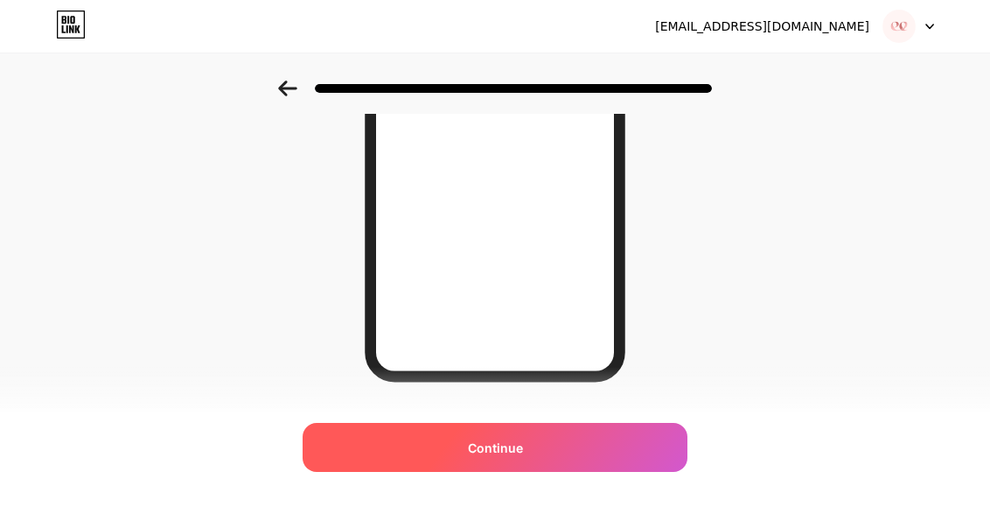
scroll to position [373, 0]
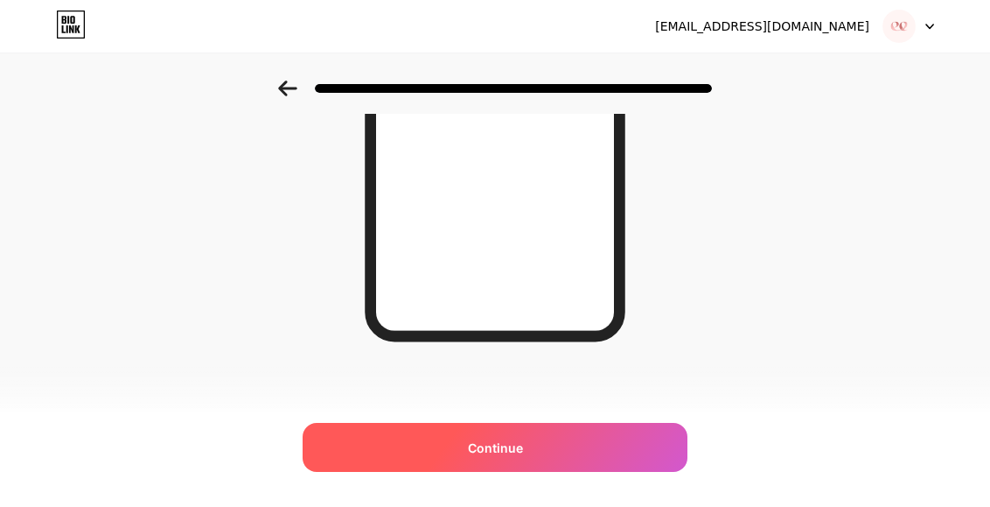
click at [528, 451] on div "Continue" at bounding box center [495, 447] width 385 height 49
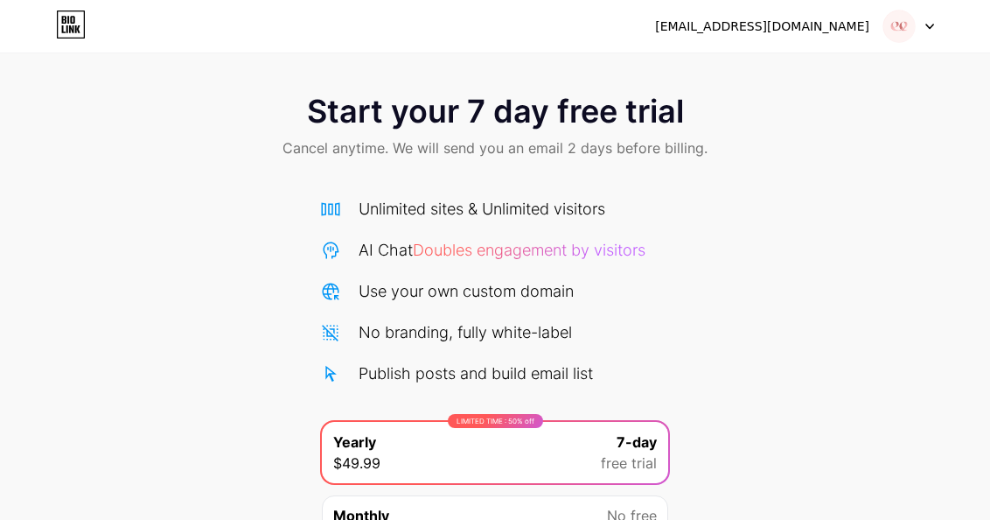
scroll to position [8, 0]
